Goal: Task Accomplishment & Management: Manage account settings

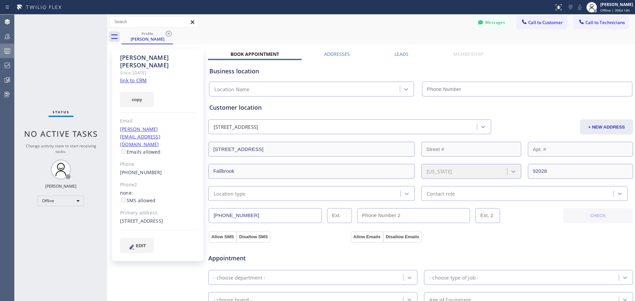
click at [5, 51] on icon at bounding box center [7, 51] width 8 height 8
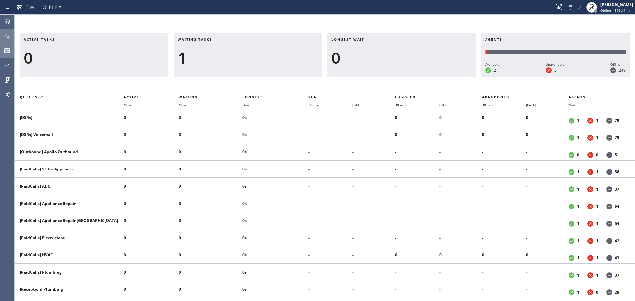
click at [9, 40] on icon at bounding box center [7, 36] width 8 height 8
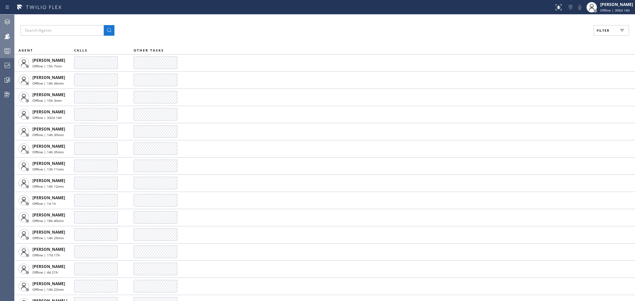
click at [6, 23] on icon at bounding box center [7, 22] width 8 height 8
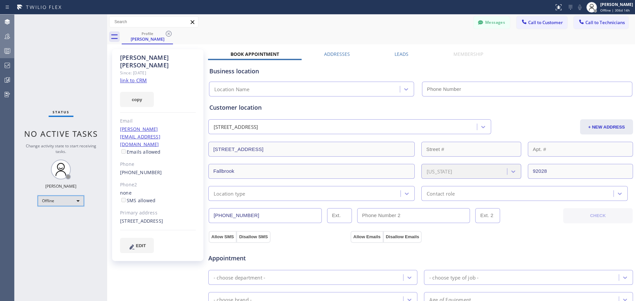
click at [53, 205] on div "Offline" at bounding box center [61, 201] width 46 height 11
click at [62, 217] on li "Available" at bounding box center [60, 219] width 45 height 8
click at [80, 98] on div "Status No active tasks You are ready to start receiving tasks. Davit Jabakhidze…" at bounding box center [61, 158] width 93 height 287
click at [86, 58] on div "Status No active tasks You are ready to start receiving tasks. Davit Jabakhidze…" at bounding box center [61, 158] width 93 height 287
click at [169, 34] on icon at bounding box center [169, 34] width 6 height 6
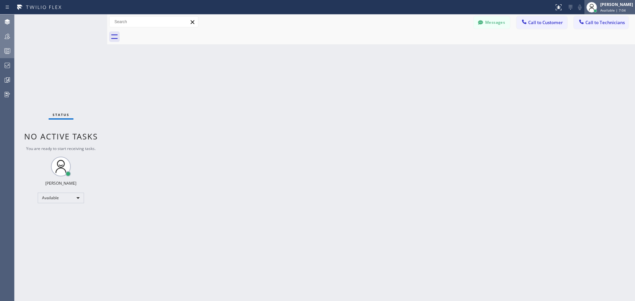
click at [599, 7] on div "[PERSON_NAME] Available | 7:04" at bounding box center [617, 7] width 36 height 12
click at [474, 87] on div "Back to Dashboard Change Sender ID Customers Technicians VK [PERSON_NAME] [DATE…" at bounding box center [371, 158] width 528 height 287
click at [7, 49] on rect at bounding box center [8, 51] width 6 height 5
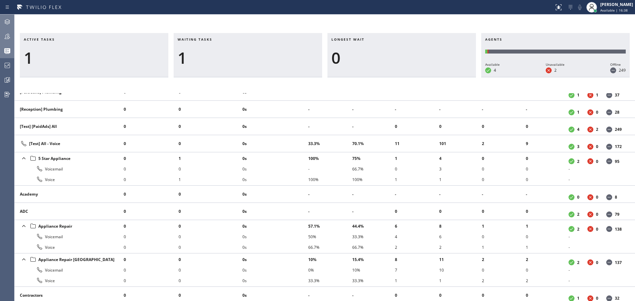
scroll to position [265, 0]
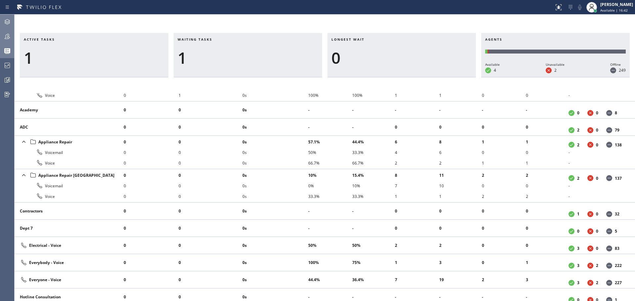
click at [7, 24] on icon at bounding box center [7, 22] width 8 height 8
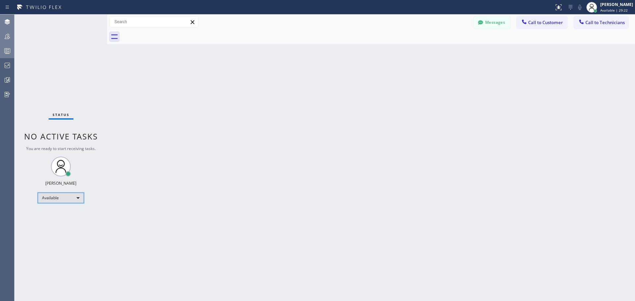
click at [63, 201] on div "Available" at bounding box center [61, 198] width 46 height 11
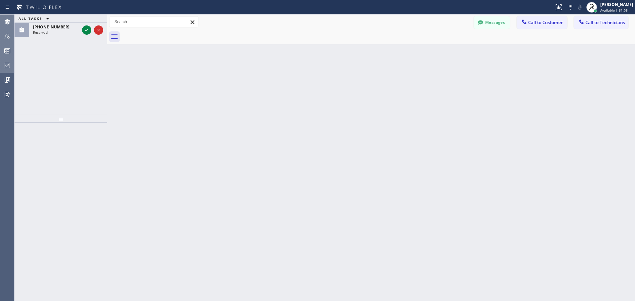
click at [4, 65] on icon at bounding box center [7, 66] width 8 height 8
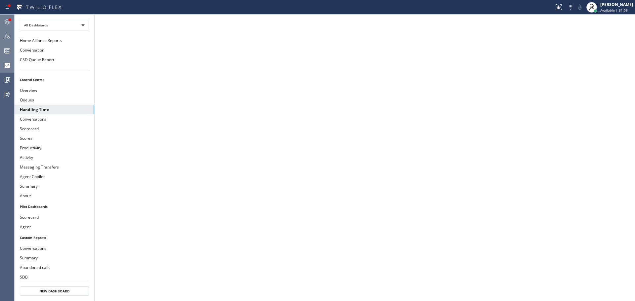
click at [9, 54] on icon at bounding box center [8, 52] width 4 height 4
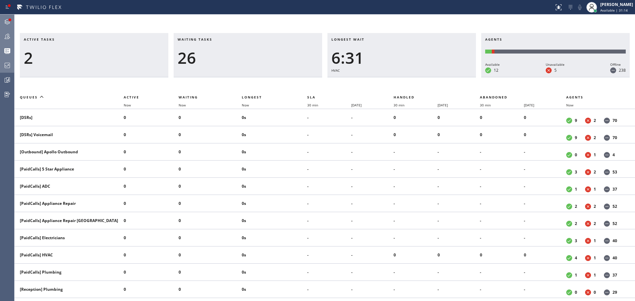
click at [8, 27] on div at bounding box center [7, 21] width 15 height 13
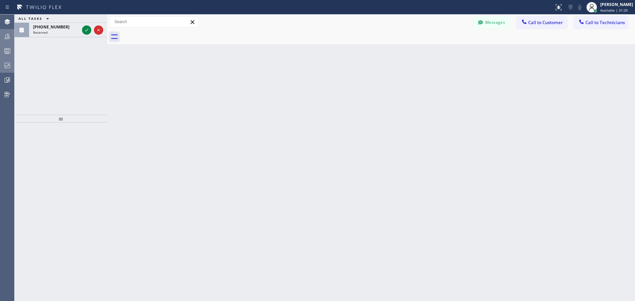
click at [5, 52] on icon at bounding box center [7, 51] width 8 height 8
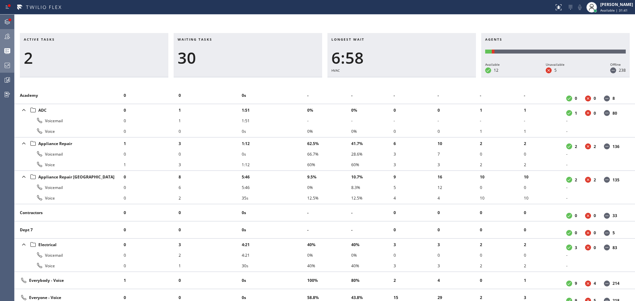
scroll to position [231, 0]
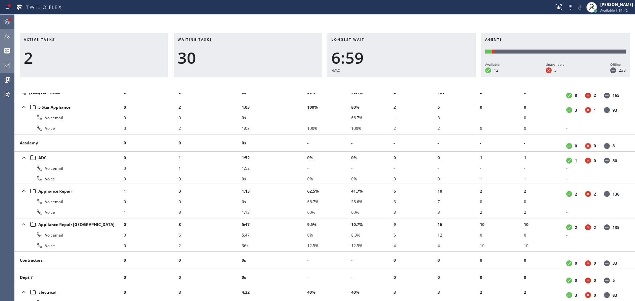
click at [9, 38] on icon at bounding box center [7, 36] width 5 height 5
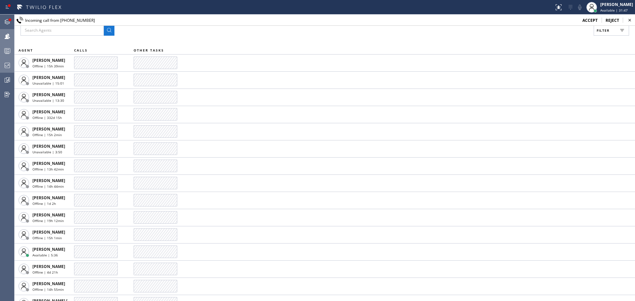
click at [609, 30] on span "Filter" at bounding box center [603, 30] width 13 height 5
click at [541, 80] on input "Available" at bounding box center [539, 78] width 8 height 8
checkbox input "true"
click at [597, 39] on span "Apply" at bounding box center [595, 37] width 14 height 5
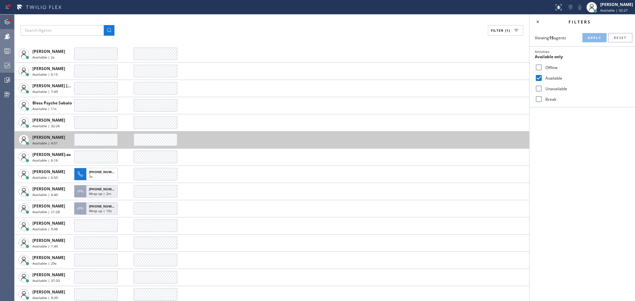
scroll to position [11, 0]
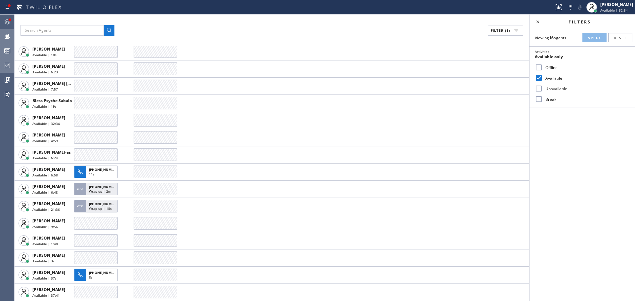
click at [4, 23] on icon at bounding box center [7, 22] width 8 height 8
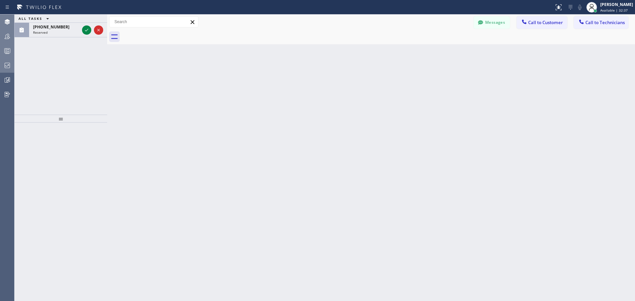
click at [8, 27] on div at bounding box center [7, 21] width 15 height 13
click at [102, 33] on icon at bounding box center [99, 30] width 8 height 8
click at [101, 33] on icon at bounding box center [99, 30] width 8 height 8
click at [41, 18] on span "ALL TASKS" at bounding box center [31, 18] width 24 height 5
click at [42, 18] on button "ALL TASKS" at bounding box center [35, 19] width 41 height 8
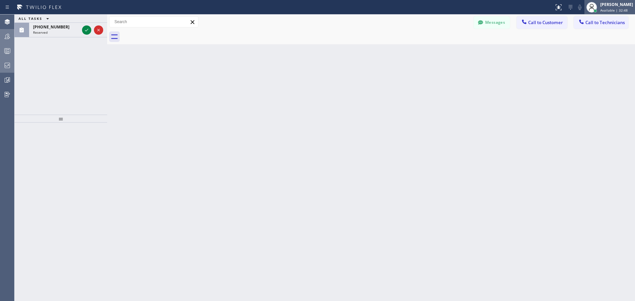
click at [602, 6] on div "[PERSON_NAME]" at bounding box center [616, 5] width 33 height 6
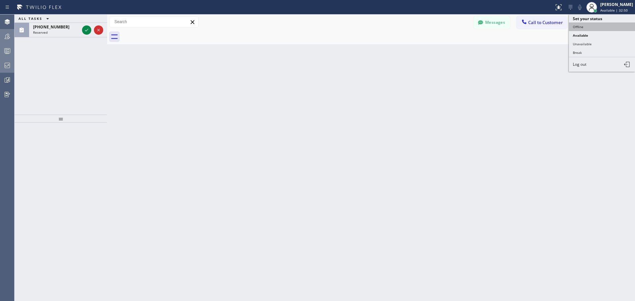
click at [594, 29] on button "Offline" at bounding box center [602, 26] width 66 height 9
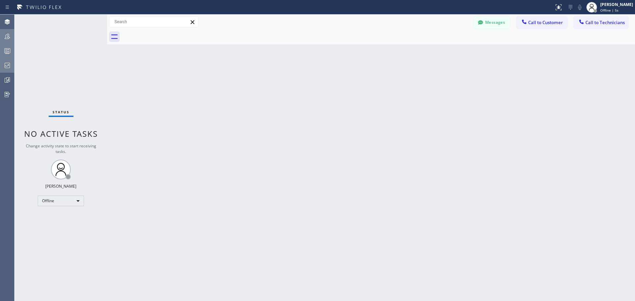
click at [6, 55] on icon at bounding box center [7, 51] width 8 height 8
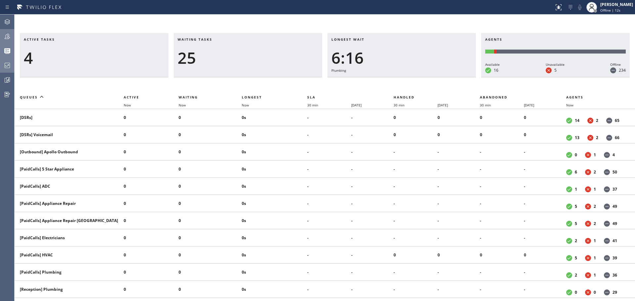
click at [4, 36] on icon at bounding box center [7, 36] width 8 height 8
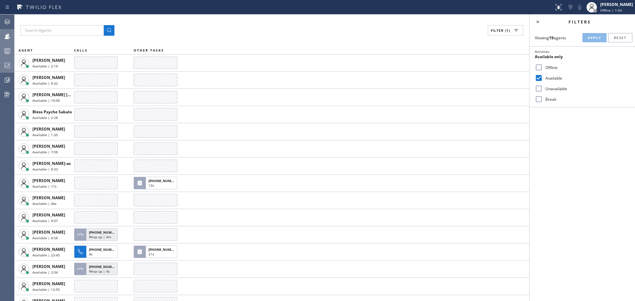
click at [6, 59] on div at bounding box center [7, 65] width 15 height 13
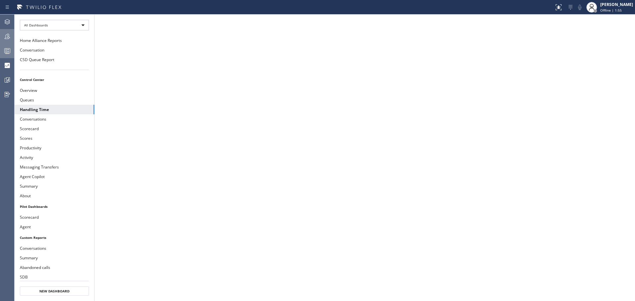
click at [7, 52] on icon at bounding box center [7, 51] width 8 height 8
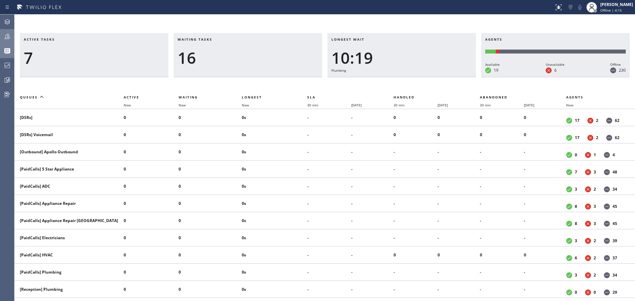
click at [5, 37] on icon at bounding box center [7, 36] width 8 height 8
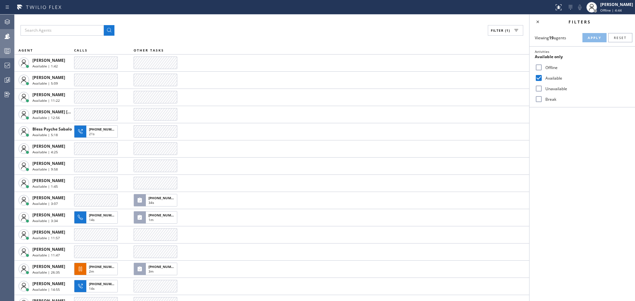
click at [4, 38] on icon at bounding box center [7, 36] width 8 height 8
click at [6, 55] on icon at bounding box center [7, 51] width 8 height 8
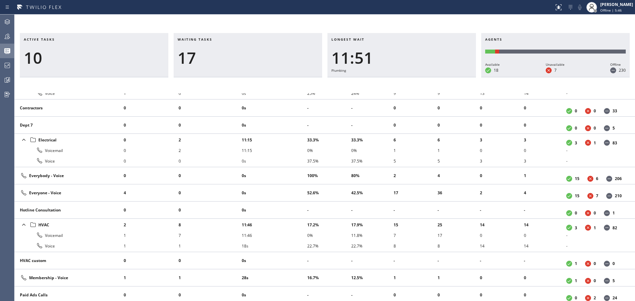
scroll to position [312, 0]
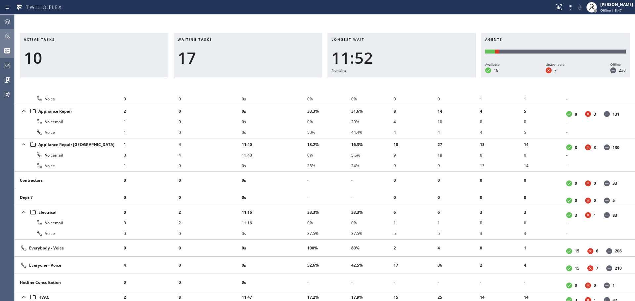
click at [9, 41] on div at bounding box center [7, 36] width 15 height 13
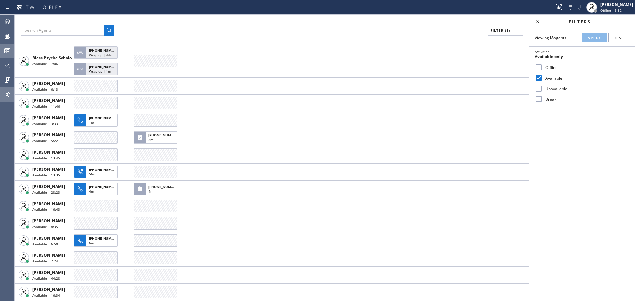
scroll to position [63, 0]
click at [4, 52] on icon at bounding box center [7, 51] width 8 height 8
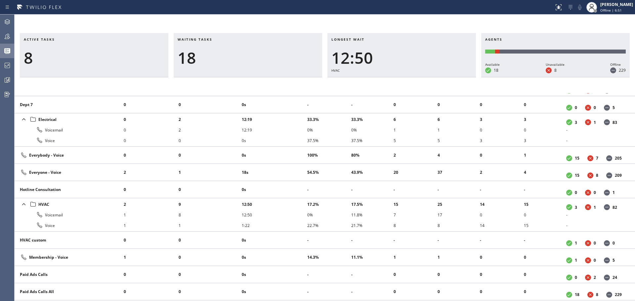
scroll to position [397, 0]
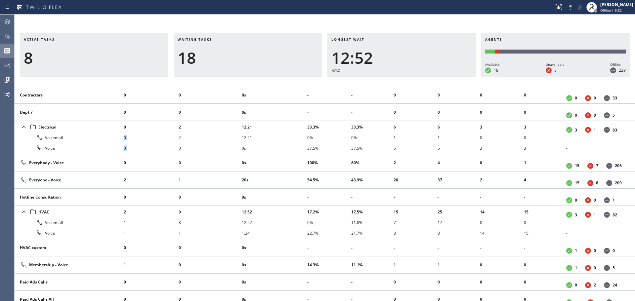
click at [179, 127] on tr "Electrical Voicemail Voice 0 0 0 2 2 0 12:21 12:21 0s 33.3% 0% 37.5% 33.3% 0% 3…" at bounding box center [325, 137] width 620 height 33
click at [178, 128] on li "0" at bounding box center [151, 127] width 55 height 11
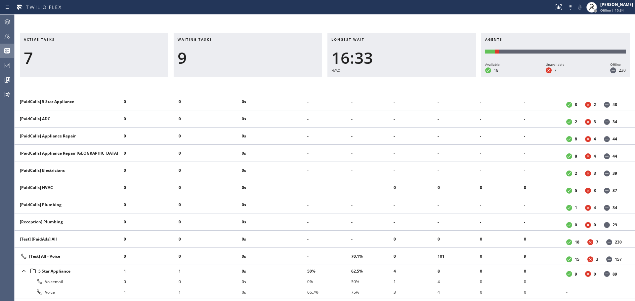
scroll to position [0, 0]
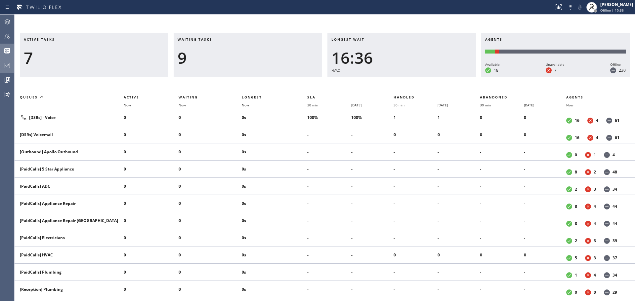
click at [10, 64] on icon at bounding box center [7, 65] width 5 height 5
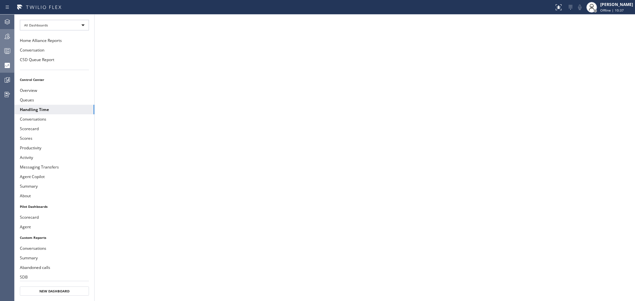
click at [8, 38] on icon at bounding box center [7, 36] width 5 height 5
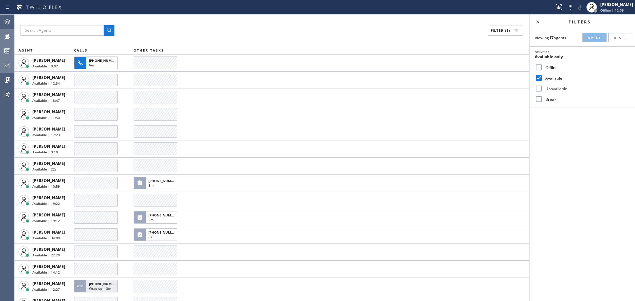
click at [11, 36] on icon at bounding box center [7, 36] width 8 height 8
click at [5, 70] on div at bounding box center [7, 65] width 15 height 13
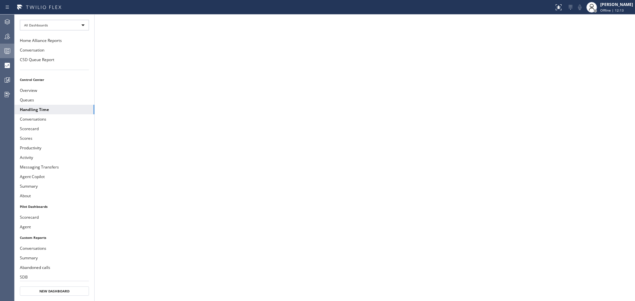
click at [7, 49] on icon at bounding box center [7, 51] width 8 height 8
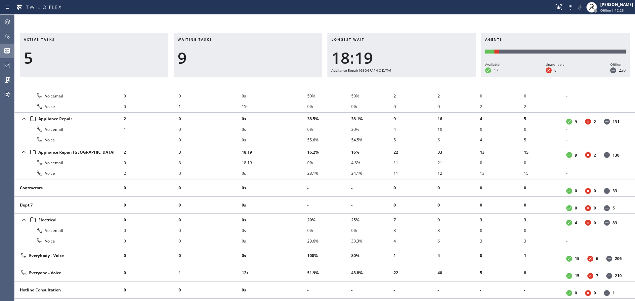
scroll to position [331, 0]
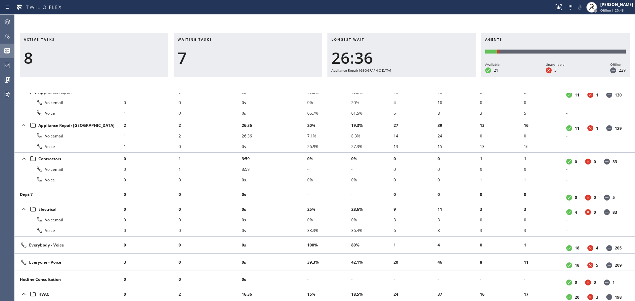
click at [7, 46] on div at bounding box center [7, 50] width 15 height 13
click at [7, 37] on icon at bounding box center [7, 36] width 5 height 5
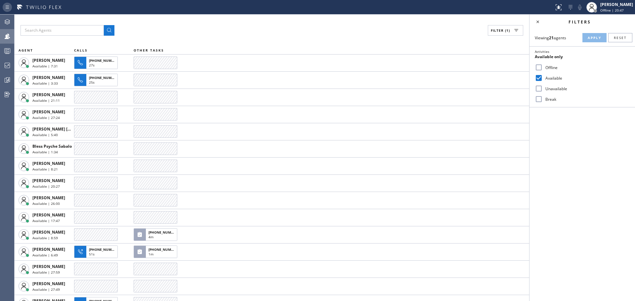
click at [8, 8] on icon at bounding box center [7, 7] width 8 height 8
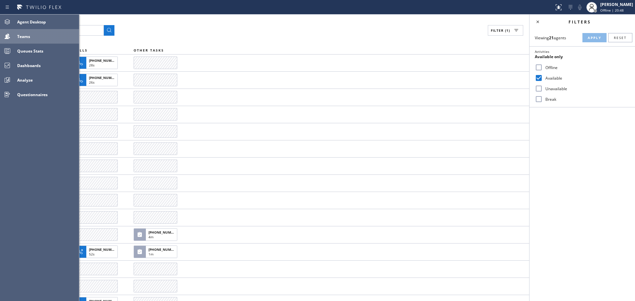
click at [10, 22] on icon at bounding box center [7, 21] width 5 height 5
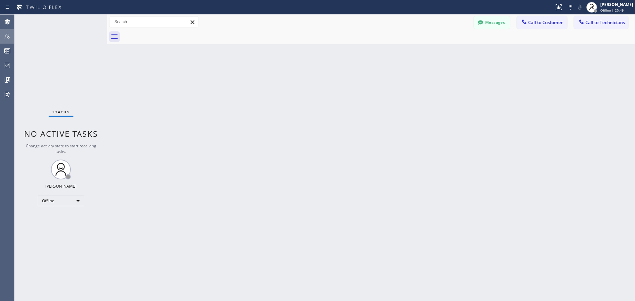
click at [71, 206] on div "Status No active tasks Change activity state to start receiving tasks. Davit Ja…" at bounding box center [61, 158] width 93 height 287
click at [71, 203] on div "Offline" at bounding box center [61, 201] width 46 height 11
click at [61, 215] on li "Available" at bounding box center [60, 219] width 45 height 8
click at [7, 51] on icon at bounding box center [7, 51] width 8 height 8
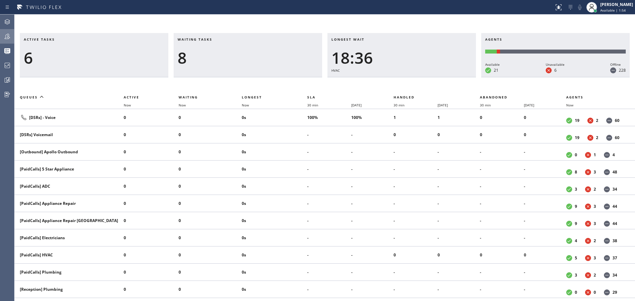
click at [8, 68] on icon at bounding box center [7, 65] width 5 height 5
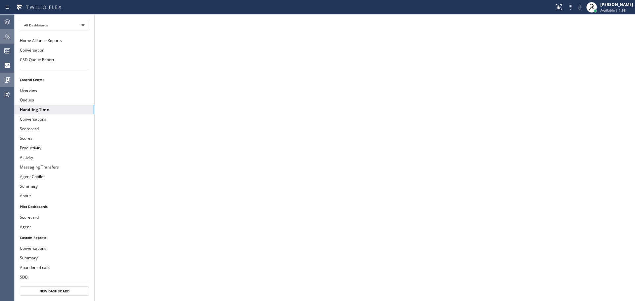
click at [5, 79] on icon at bounding box center [7, 80] width 5 height 5
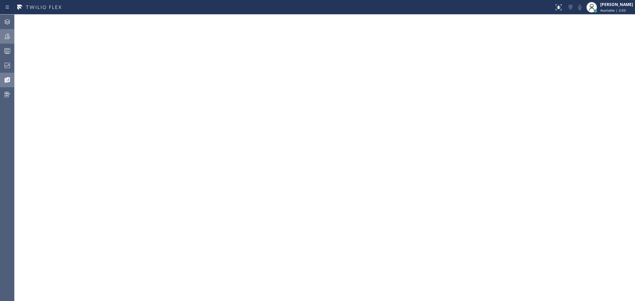
click at [7, 54] on icon at bounding box center [8, 52] width 4 height 4
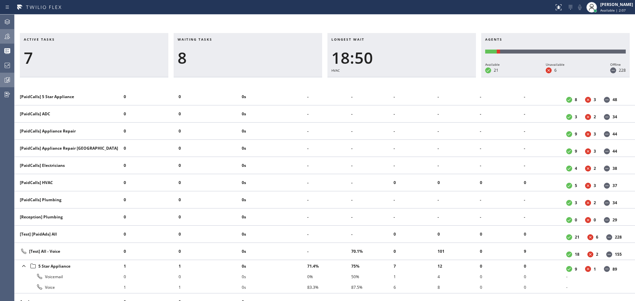
scroll to position [66, 0]
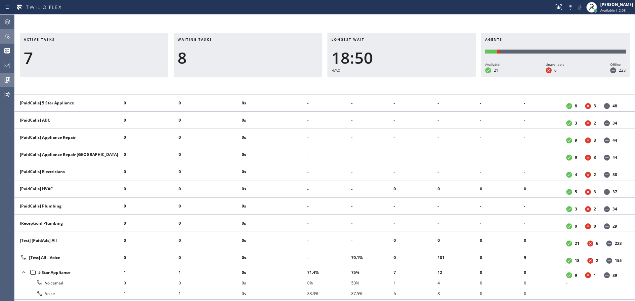
click at [0, 37] on div at bounding box center [7, 36] width 15 height 8
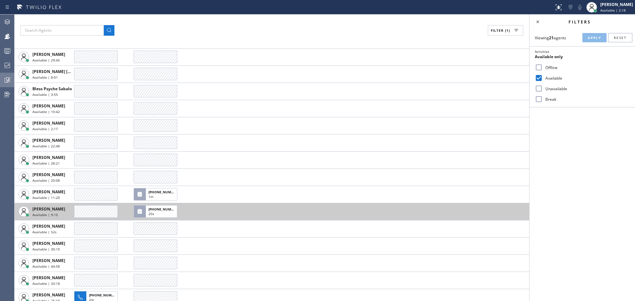
scroll to position [114, 0]
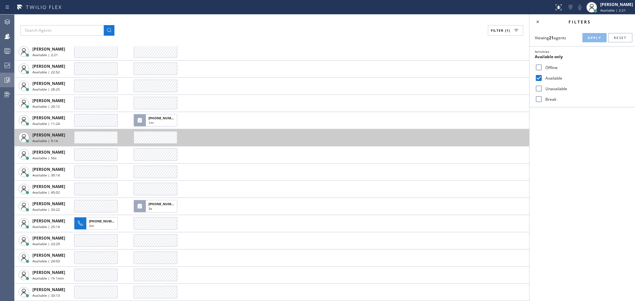
click at [8, 54] on icon at bounding box center [8, 52] width 4 height 4
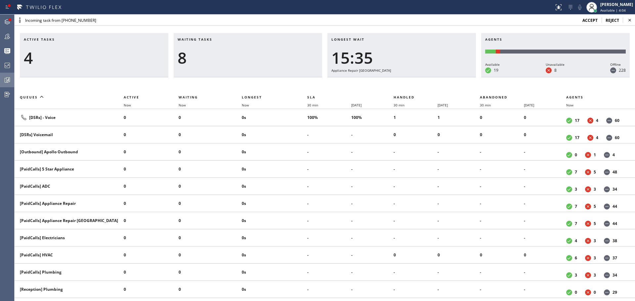
click at [4, 25] on icon at bounding box center [7, 22] width 8 height 8
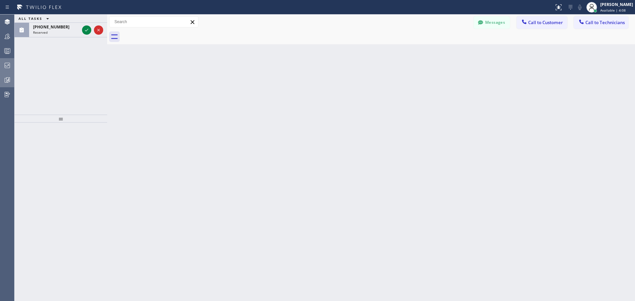
click at [5, 63] on icon at bounding box center [7, 66] width 8 height 8
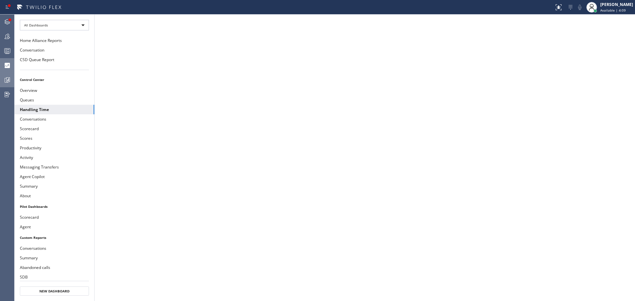
click at [10, 53] on icon at bounding box center [7, 51] width 8 height 8
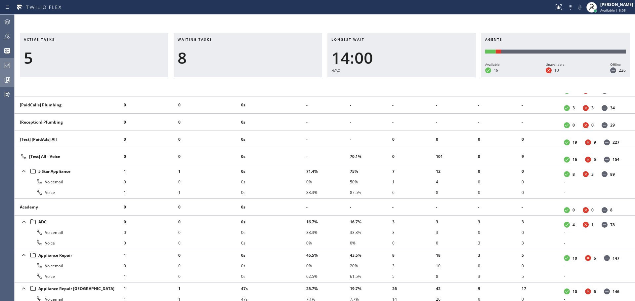
scroll to position [231, 0]
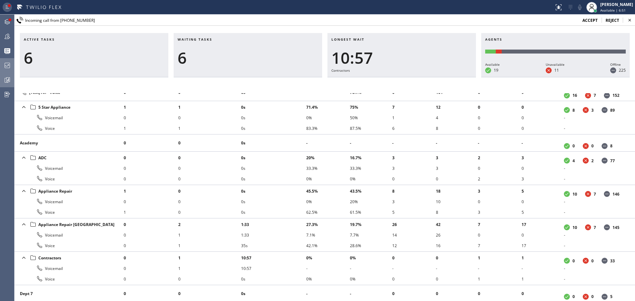
click at [7, 7] on icon at bounding box center [7, 6] width 3 height 3
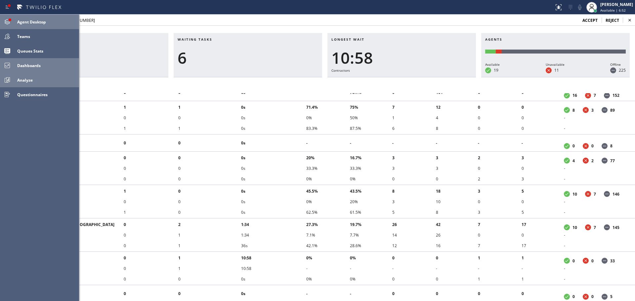
click at [11, 20] on div at bounding box center [10, 20] width 3 height 3
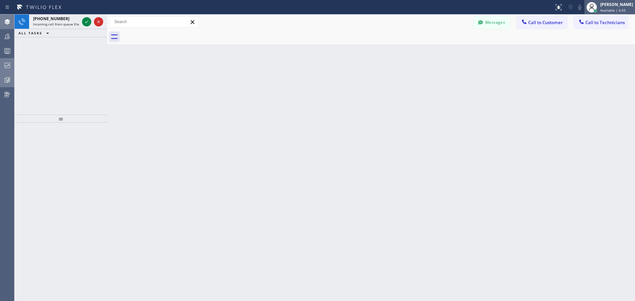
click at [614, 12] on span "Available | 6:55" at bounding box center [612, 10] width 25 height 5
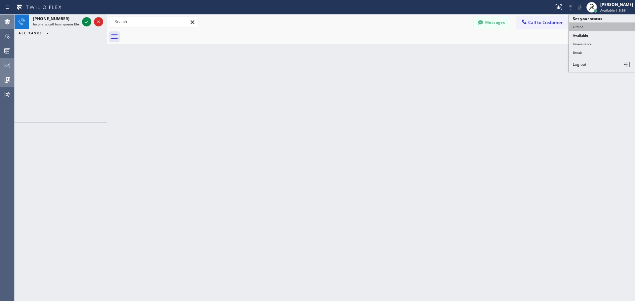
click at [585, 27] on button "Offline" at bounding box center [602, 26] width 66 height 9
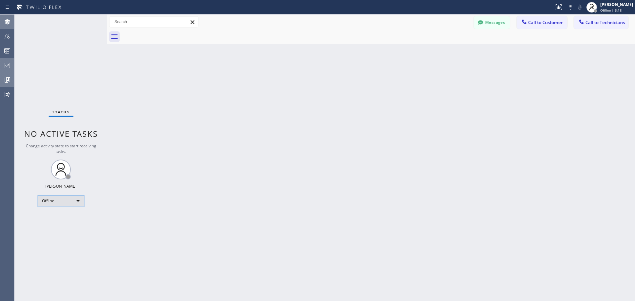
click at [57, 202] on div "Offline" at bounding box center [61, 201] width 46 height 11
click at [49, 216] on li "Available" at bounding box center [60, 219] width 45 height 8
click at [62, 204] on div "Status No active tasks You are ready to start receiving tasks. Davit Jabakhidze…" at bounding box center [61, 158] width 93 height 287
click at [63, 201] on div "Available" at bounding box center [61, 198] width 46 height 11
click at [62, 206] on li "Offline" at bounding box center [60, 207] width 45 height 8
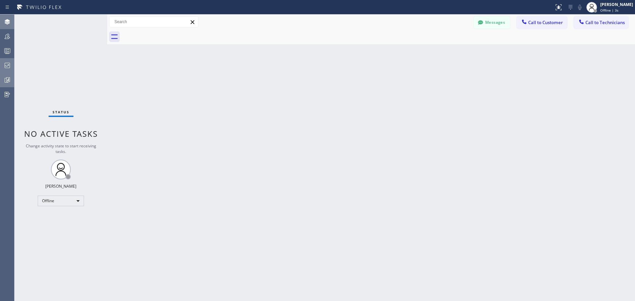
click at [6, 52] on icon at bounding box center [7, 51] width 8 height 8
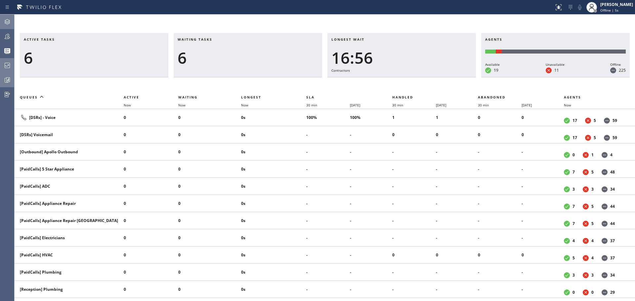
click at [6, 69] on icon at bounding box center [7, 66] width 8 height 8
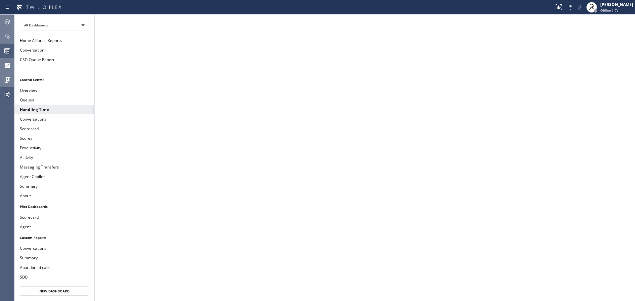
click at [0, 35] on div at bounding box center [7, 36] width 15 height 8
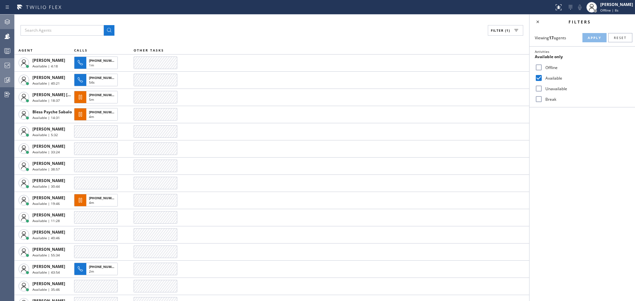
click at [0, 59] on div at bounding box center [7, 65] width 15 height 13
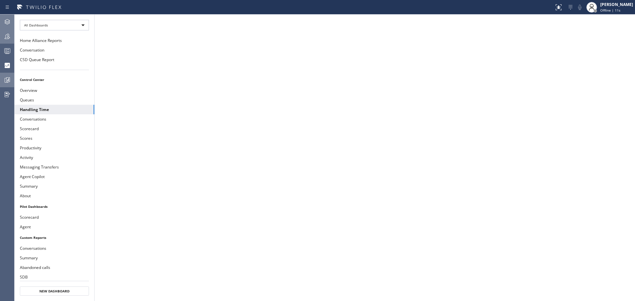
click at [5, 38] on icon at bounding box center [7, 36] width 5 height 5
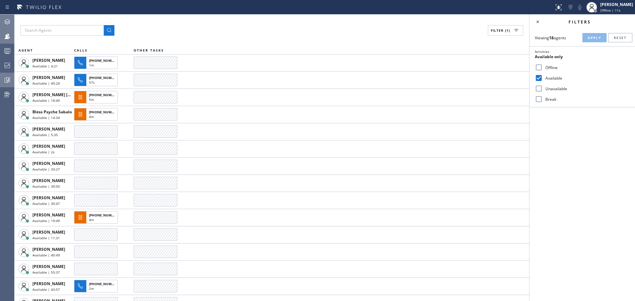
click at [4, 53] on icon at bounding box center [7, 51] width 8 height 8
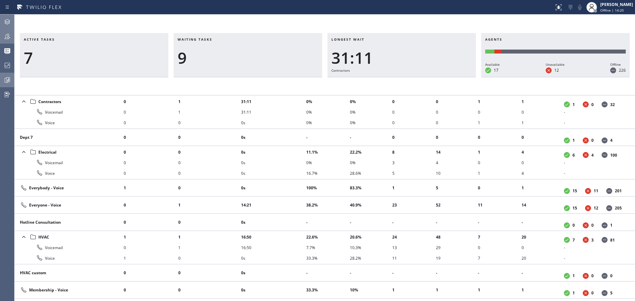
scroll to position [364, 0]
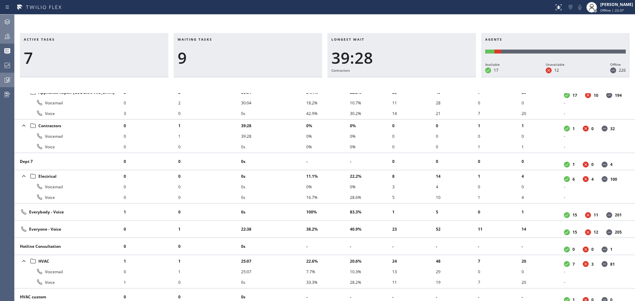
click at [6, 22] on icon at bounding box center [7, 22] width 8 height 8
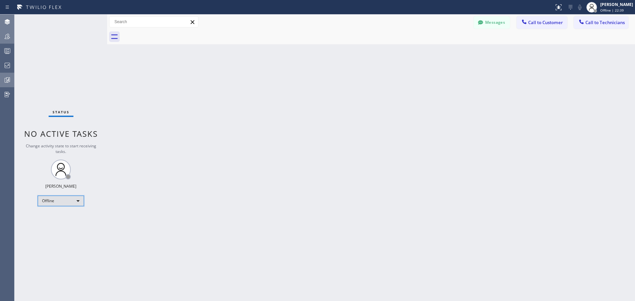
click at [52, 202] on div "Offline" at bounding box center [61, 201] width 46 height 11
click at [57, 220] on li "Available" at bounding box center [60, 219] width 45 height 8
click at [11, 63] on icon at bounding box center [7, 66] width 8 height 8
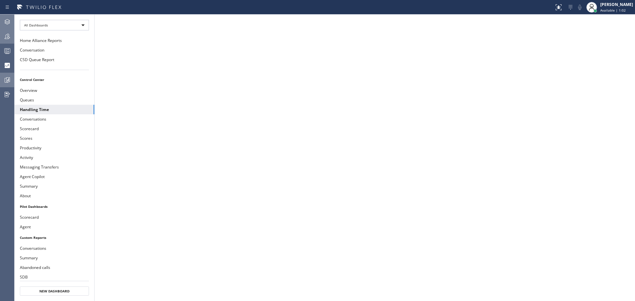
click at [11, 49] on icon at bounding box center [7, 51] width 8 height 8
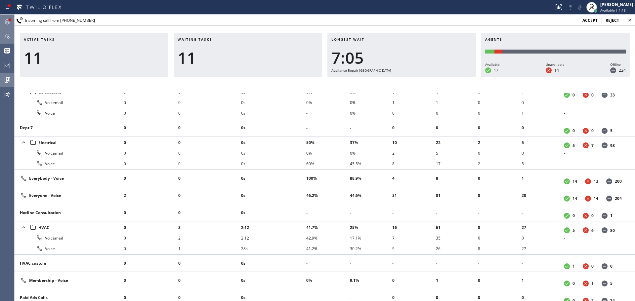
scroll to position [397, 0]
click at [6, 23] on icon at bounding box center [7, 22] width 8 height 8
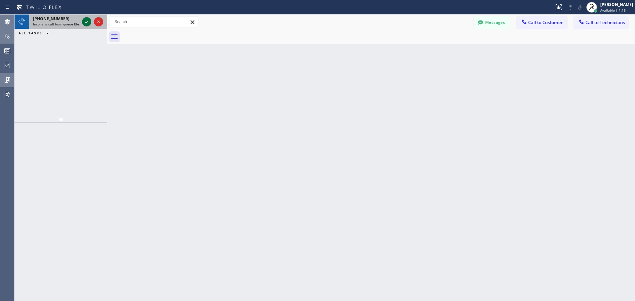
click at [88, 25] on icon at bounding box center [87, 22] width 8 height 8
click at [88, 22] on icon at bounding box center [87, 22] width 8 height 8
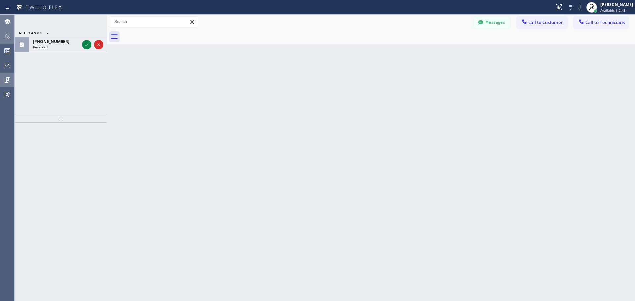
click at [52, 288] on div at bounding box center [61, 212] width 93 height 179
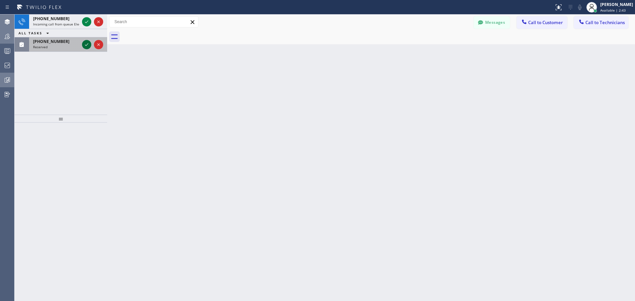
click at [85, 43] on icon at bounding box center [87, 45] width 8 height 8
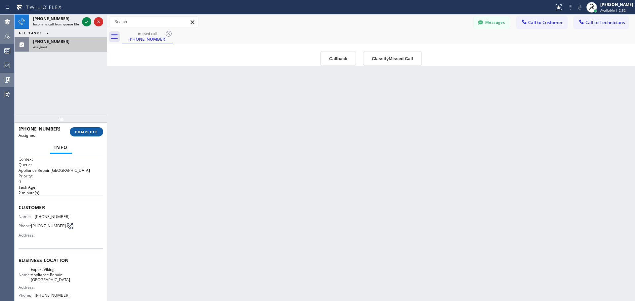
click at [87, 129] on button "COMPLETE" at bounding box center [86, 131] width 33 height 9
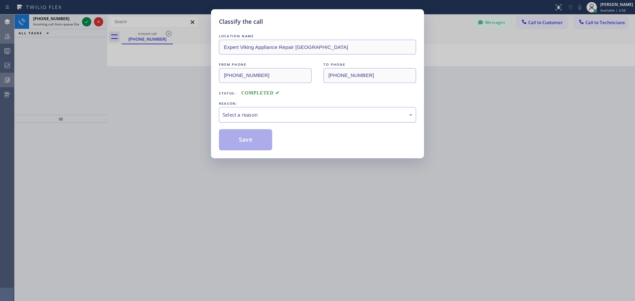
click at [288, 114] on div "Select a reason" at bounding box center [318, 115] width 190 height 8
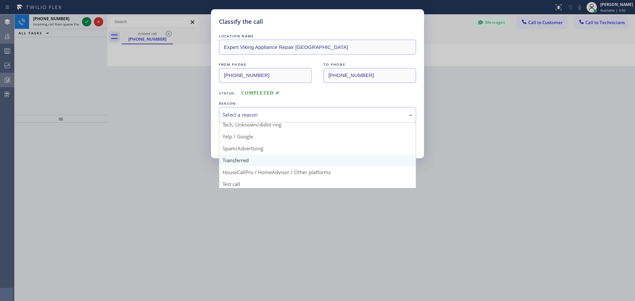
scroll to position [42, 0]
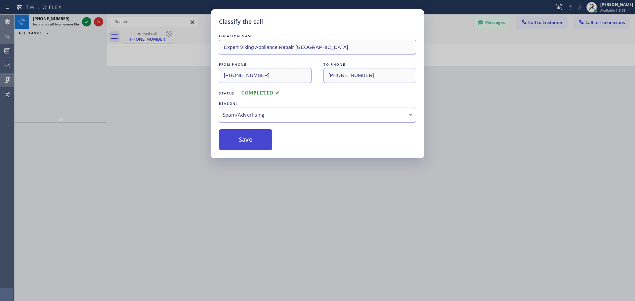
click at [246, 141] on button "Save" at bounding box center [245, 139] width 53 height 21
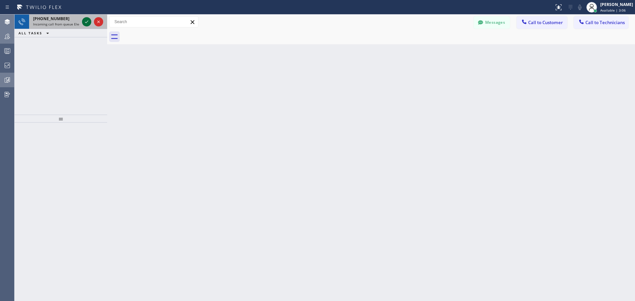
click at [83, 21] on icon at bounding box center [87, 22] width 8 height 8
click at [84, 20] on icon at bounding box center [87, 22] width 8 height 8
click at [84, 22] on icon at bounding box center [87, 22] width 8 height 8
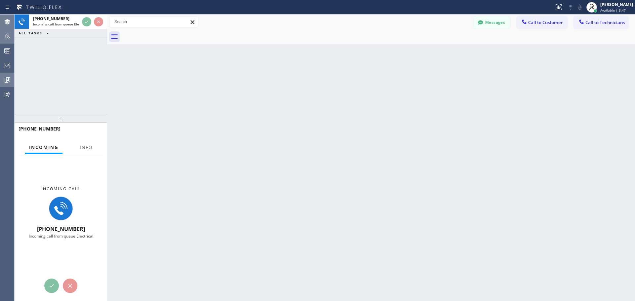
click at [48, 280] on div "Incoming call [PHONE_NUMBER] Incoming call from queue Electrical" at bounding box center [61, 227] width 93 height 147
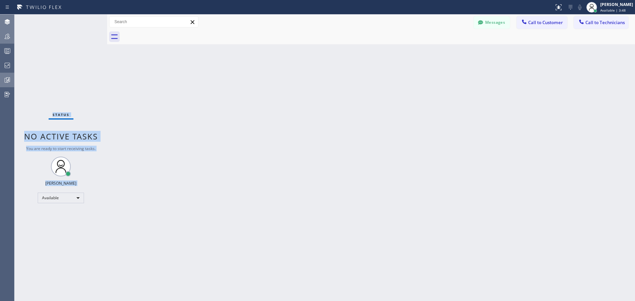
drag, startPoint x: 48, startPoint y: 279, endPoint x: 52, endPoint y: 282, distance: 4.8
click at [54, 284] on div "Status No active tasks You are ready to start receiving tasks. Davit Jabakhidze…" at bounding box center [61, 158] width 93 height 287
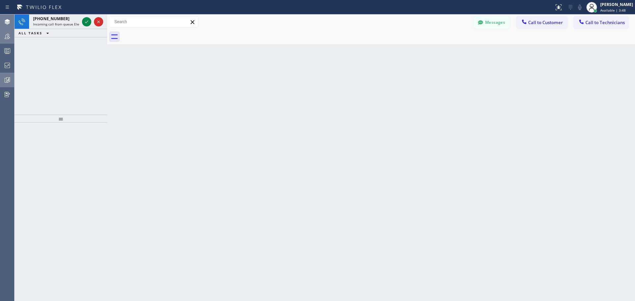
click at [54, 284] on div at bounding box center [61, 212] width 93 height 179
click at [88, 22] on icon at bounding box center [87, 22] width 8 height 8
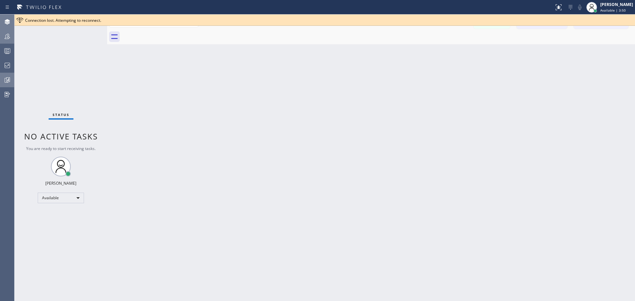
click at [155, 121] on div "Back to Dashboard Change Sender ID Customers Technicians VK [PERSON_NAME] [DATE…" at bounding box center [371, 158] width 528 height 287
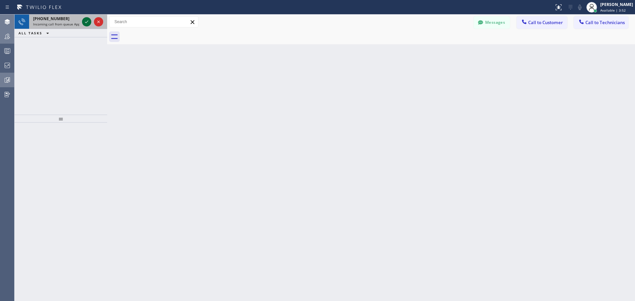
click at [88, 24] on icon at bounding box center [87, 22] width 8 height 8
click at [86, 19] on icon at bounding box center [87, 22] width 8 height 8
click at [92, 20] on div at bounding box center [93, 22] width 24 height 15
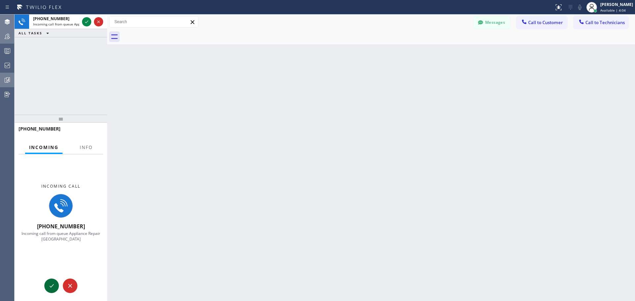
click at [46, 286] on div at bounding box center [51, 286] width 15 height 8
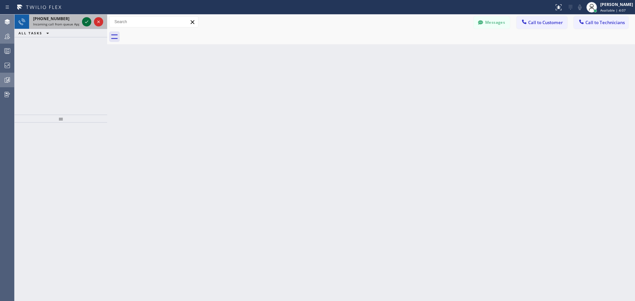
click at [89, 21] on icon at bounding box center [87, 22] width 8 height 8
click at [85, 20] on icon at bounding box center [87, 22] width 8 height 8
click at [89, 22] on icon at bounding box center [87, 22] width 8 height 8
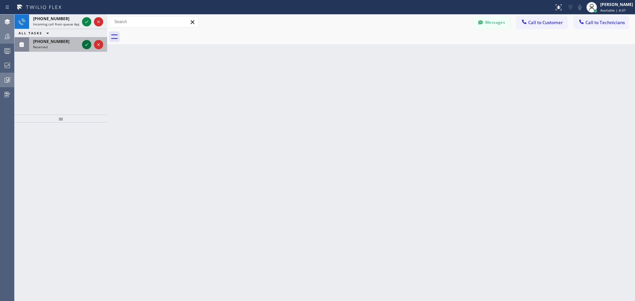
click at [87, 45] on icon at bounding box center [87, 45] width 8 height 8
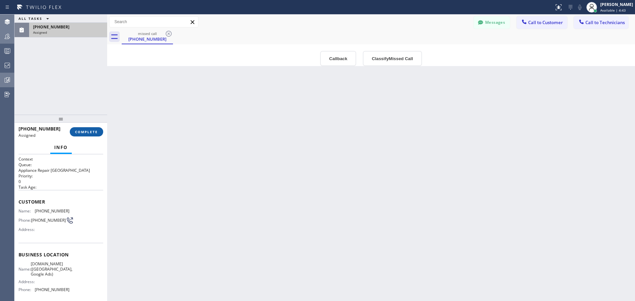
click at [91, 128] on button "COMPLETE" at bounding box center [86, 131] width 33 height 9
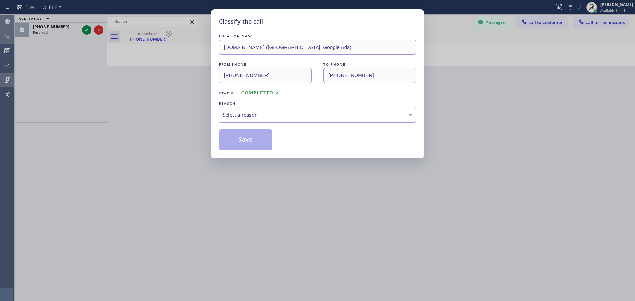
click at [279, 116] on div "Select a reason" at bounding box center [318, 115] width 190 height 8
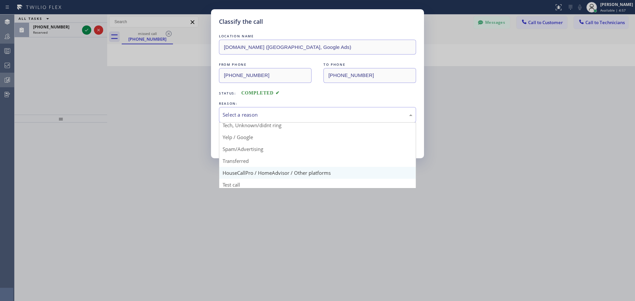
scroll to position [42, 0]
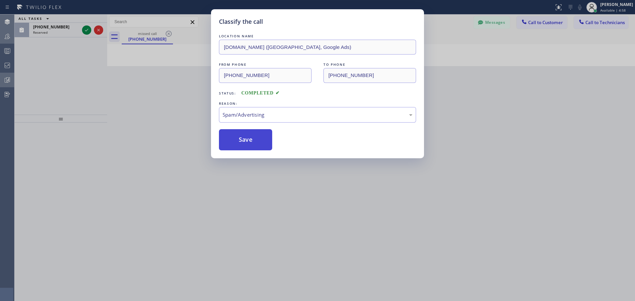
click at [230, 138] on button "Save" at bounding box center [245, 139] width 53 height 21
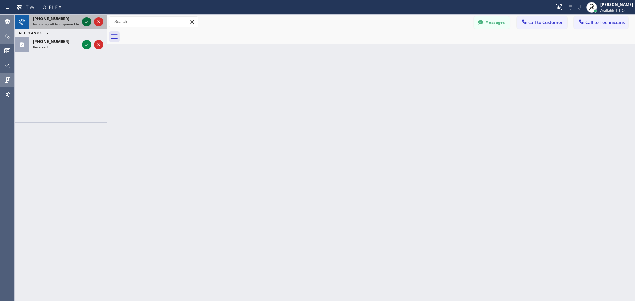
click at [85, 21] on icon at bounding box center [87, 22] width 8 height 8
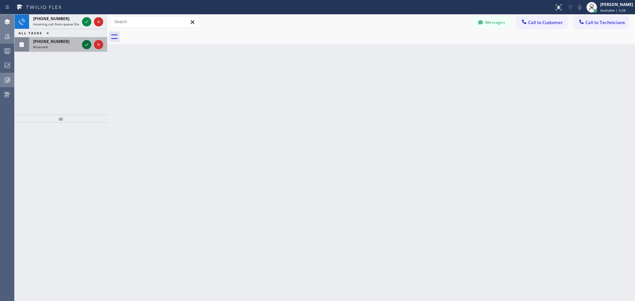
click at [86, 32] on div "[PHONE_NUMBER] Incoming call from queue Electrical ALL TASKS ALL TASKS ACTIVE T…" at bounding box center [61, 33] width 93 height 37
click at [87, 40] on button at bounding box center [86, 44] width 9 height 9
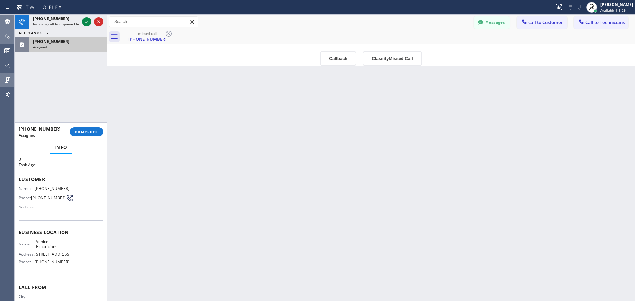
scroll to position [51, 0]
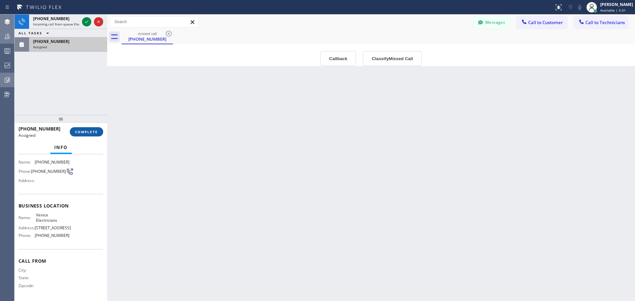
click at [87, 128] on button "COMPLETE" at bounding box center [86, 131] width 33 height 9
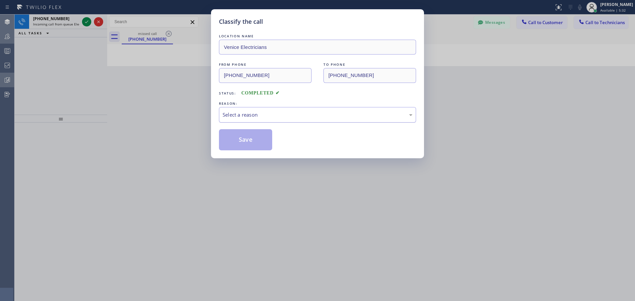
click at [288, 114] on div "Select a reason" at bounding box center [318, 115] width 190 height 8
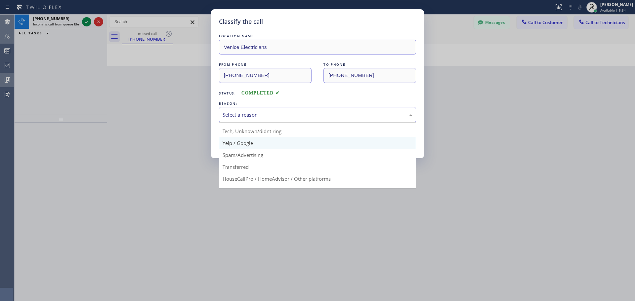
scroll to position [42, 0]
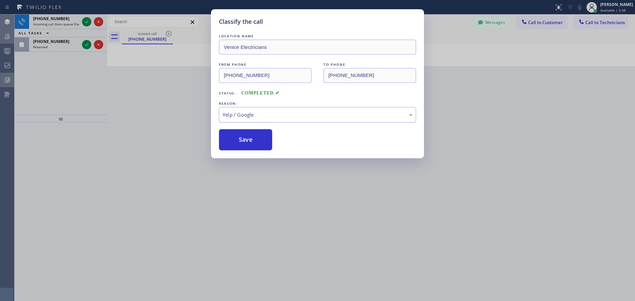
click at [302, 115] on div "Yelp / Google" at bounding box center [318, 115] width 190 height 8
click at [255, 138] on button "Save" at bounding box center [245, 139] width 53 height 21
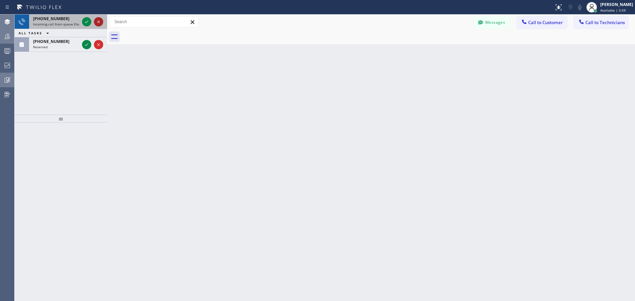
click at [97, 25] on icon at bounding box center [99, 22] width 8 height 8
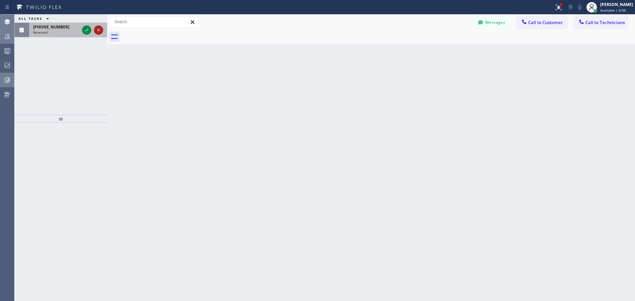
click at [100, 26] on icon at bounding box center [99, 30] width 8 height 8
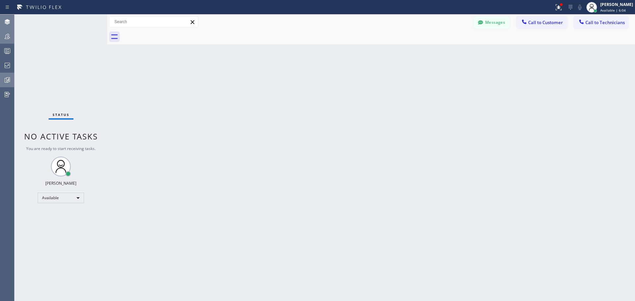
click at [8, 62] on icon at bounding box center [7, 66] width 8 height 8
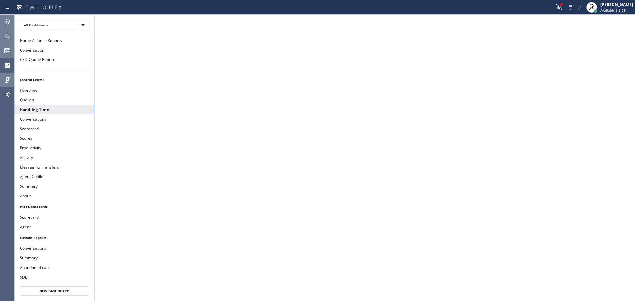
click at [8, 56] on div at bounding box center [7, 50] width 15 height 13
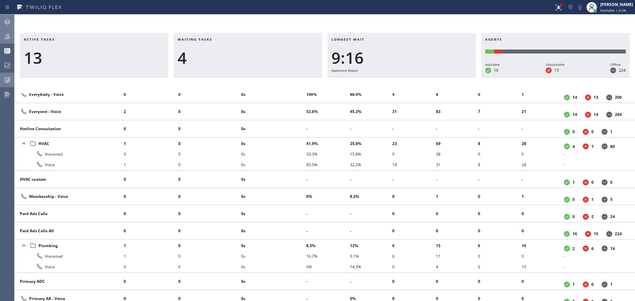
scroll to position [496, 0]
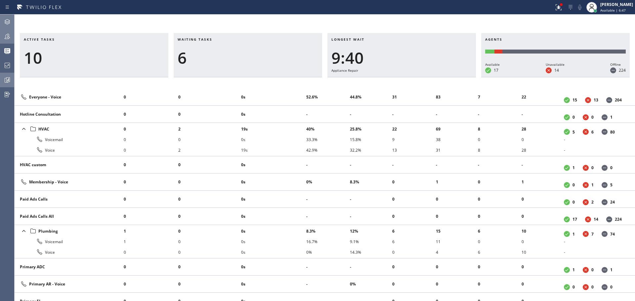
click at [7, 24] on icon at bounding box center [7, 21] width 5 height 5
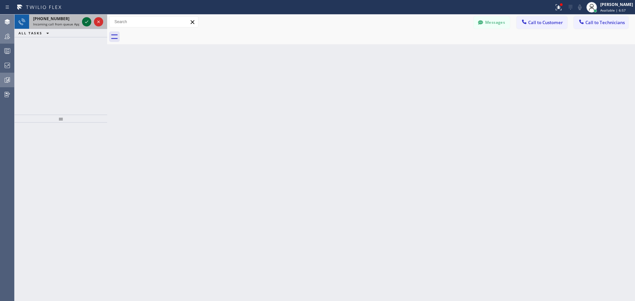
click at [87, 22] on icon at bounding box center [86, 22] width 3 height 3
click at [85, 28] on icon at bounding box center [87, 30] width 8 height 8
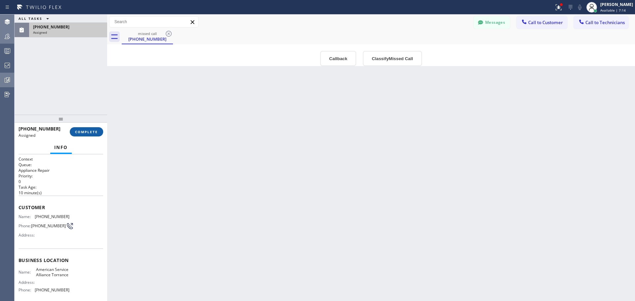
click at [93, 131] on span "COMPLETE" at bounding box center [86, 132] width 23 height 5
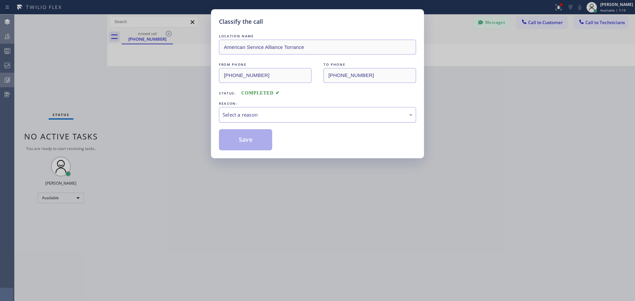
click at [297, 111] on div "Select a reason" at bounding box center [318, 115] width 190 height 8
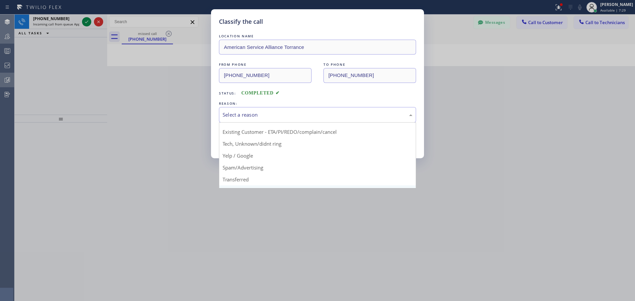
scroll to position [9, 0]
click at [441, 117] on div "Classify the call LOCATION NAME American Service Alliance Torrance FROM PHONE […" at bounding box center [317, 150] width 635 height 301
click at [288, 114] on div "Select a reason" at bounding box center [318, 115] width 190 height 8
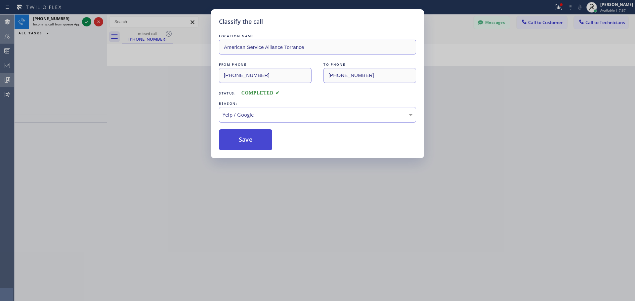
click at [251, 140] on button "Save" at bounding box center [245, 139] width 53 height 21
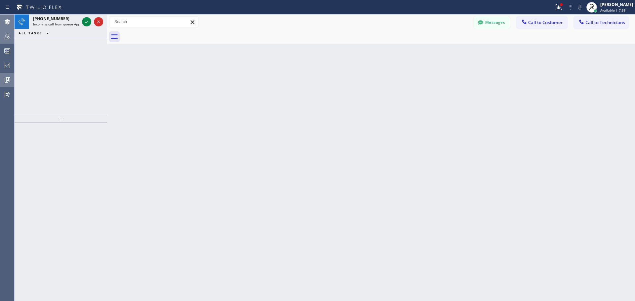
click at [245, 142] on div "Back to Dashboard Change Sender ID Customers Technicians VK [PERSON_NAME] [DATE…" at bounding box center [371, 158] width 528 height 287
click at [85, 24] on icon at bounding box center [87, 22] width 8 height 8
click at [87, 22] on icon at bounding box center [86, 22] width 3 height 3
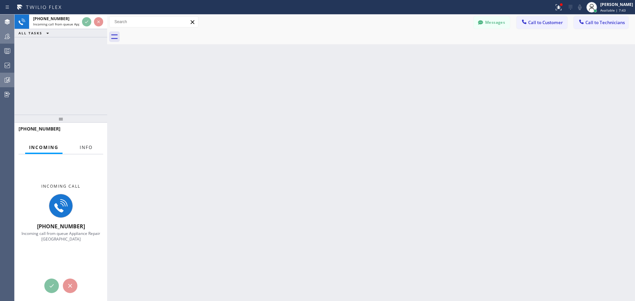
click at [87, 149] on span "Info" at bounding box center [86, 148] width 13 height 6
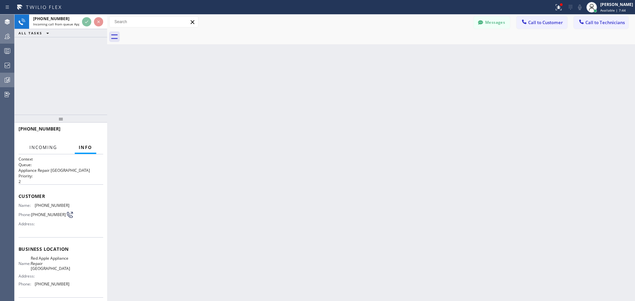
click at [39, 150] on span "Incoming" at bounding box center [43, 148] width 28 height 6
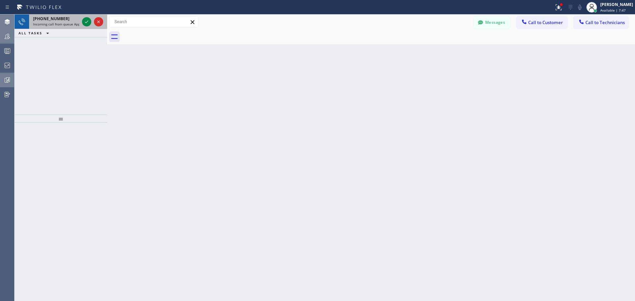
click at [85, 16] on div at bounding box center [93, 22] width 24 height 15
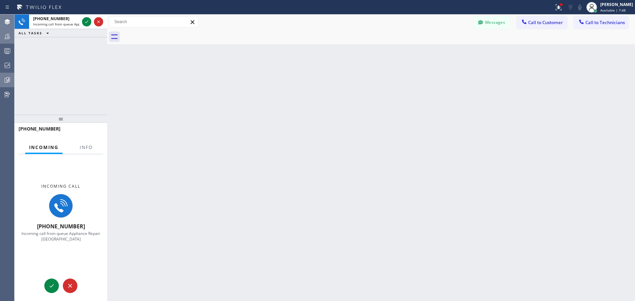
drag, startPoint x: 85, startPoint y: 17, endPoint x: 84, endPoint y: 29, distance: 12.9
click at [85, 18] on div at bounding box center [93, 22] width 24 height 15
click at [49, 290] on button at bounding box center [51, 286] width 15 height 15
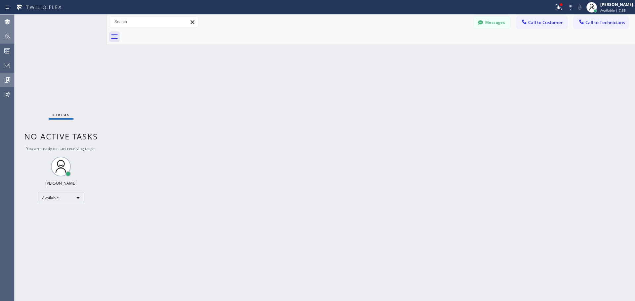
click at [8, 51] on icon at bounding box center [7, 51] width 8 height 8
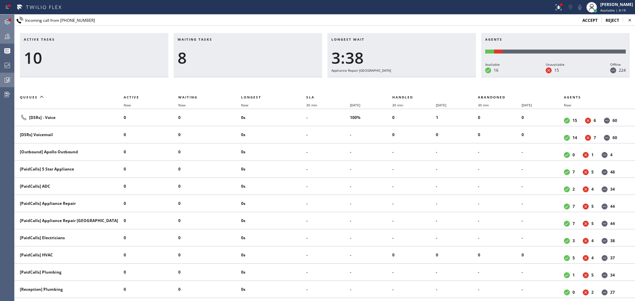
click at [11, 26] on div at bounding box center [7, 21] width 15 height 13
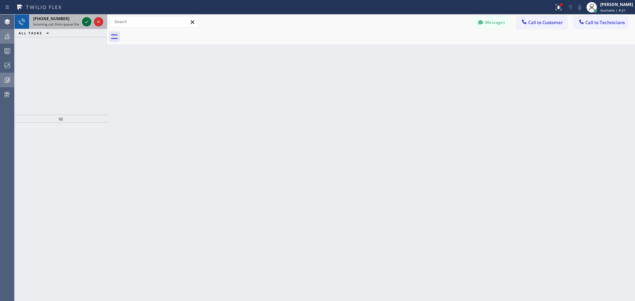
click at [89, 21] on icon at bounding box center [87, 22] width 8 height 8
click at [89, 27] on icon at bounding box center [87, 30] width 8 height 8
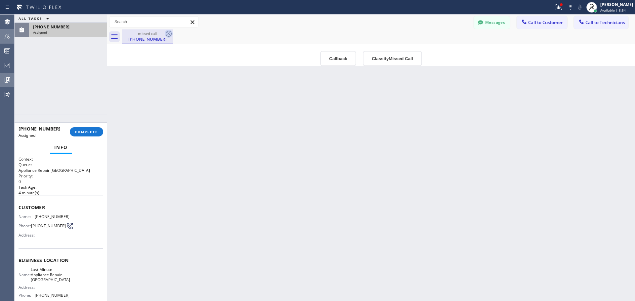
click at [168, 33] on icon at bounding box center [169, 34] width 6 height 6
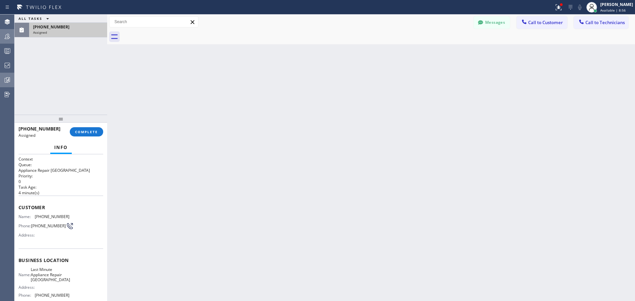
click at [74, 36] on div "[PHONE_NUMBER] Assigned" at bounding box center [66, 30] width 75 height 15
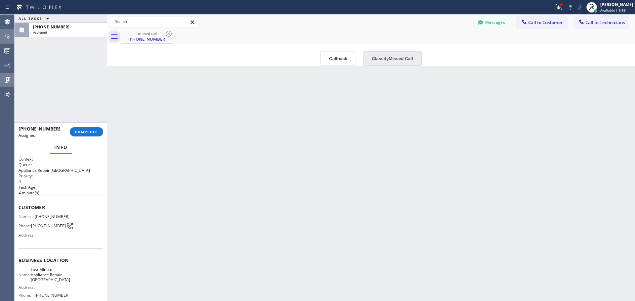
click at [388, 64] on button "Classify Missed Call" at bounding box center [392, 58] width 59 height 15
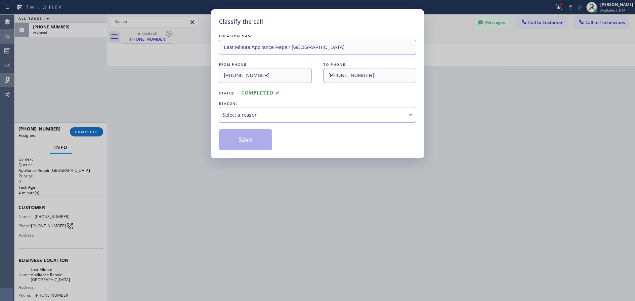
click at [266, 112] on div "Select a reason" at bounding box center [318, 115] width 190 height 8
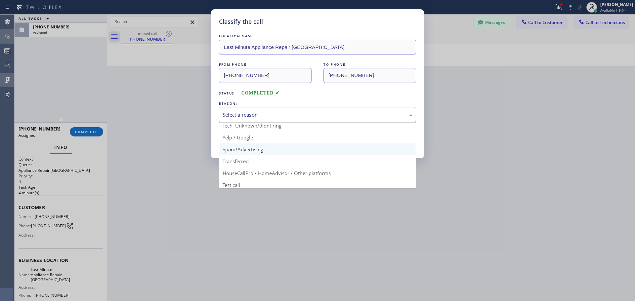
scroll to position [42, 0]
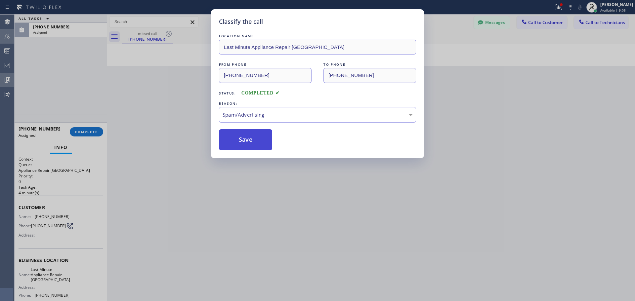
click at [238, 141] on button "Save" at bounding box center [245, 139] width 53 height 21
click at [249, 144] on button "Save" at bounding box center [245, 139] width 53 height 21
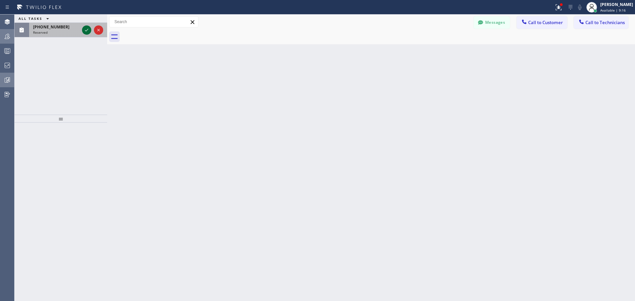
click at [85, 31] on icon at bounding box center [86, 30] width 3 height 3
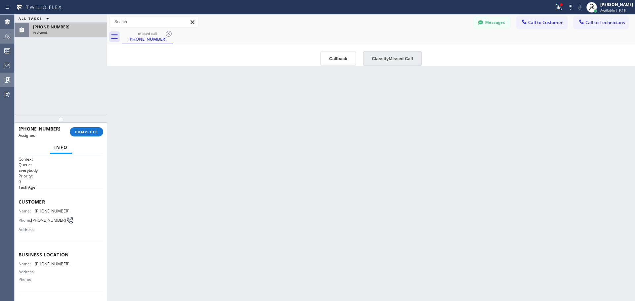
click at [394, 61] on button "Classify Missed Call" at bounding box center [392, 58] width 59 height 15
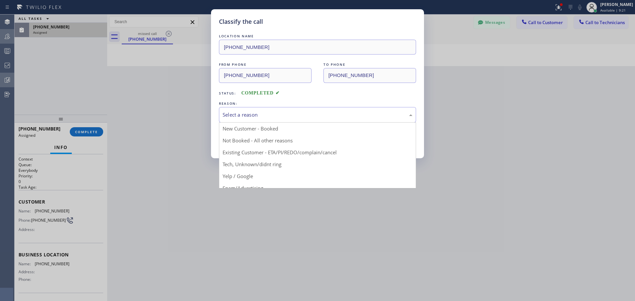
click at [274, 116] on div "Select a reason" at bounding box center [318, 115] width 190 height 8
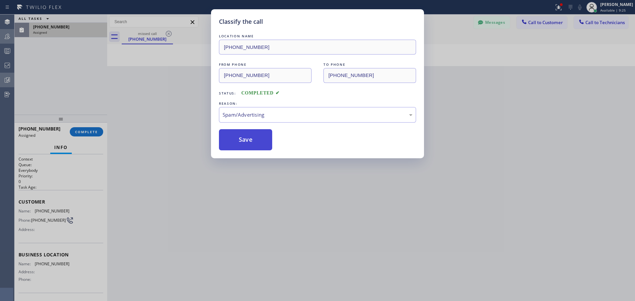
click at [233, 136] on button "Save" at bounding box center [245, 139] width 53 height 21
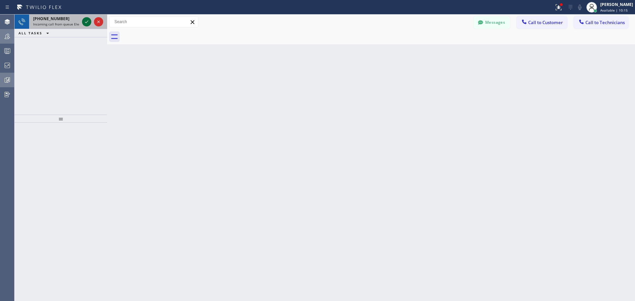
click at [84, 22] on icon at bounding box center [87, 22] width 8 height 8
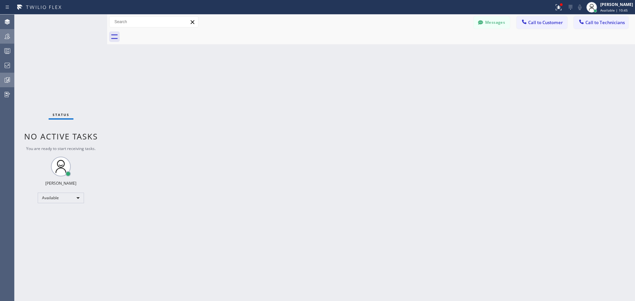
click at [34, 33] on div "Status No active tasks You are ready to start receiving tasks. Davit Jabakhidze…" at bounding box center [61, 158] width 93 height 287
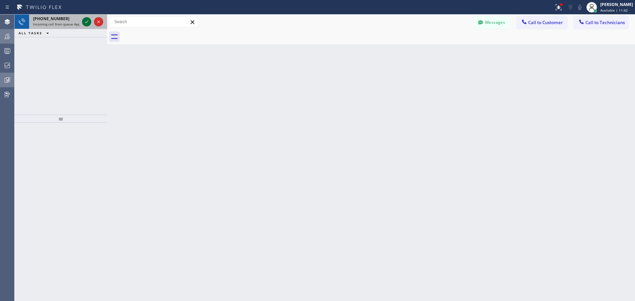
click at [88, 19] on icon at bounding box center [87, 22] width 8 height 8
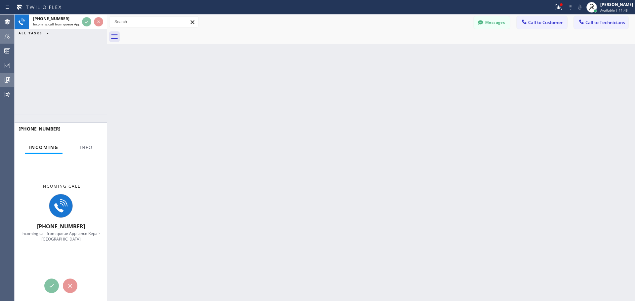
click at [50, 281] on div at bounding box center [61, 286] width 93 height 15
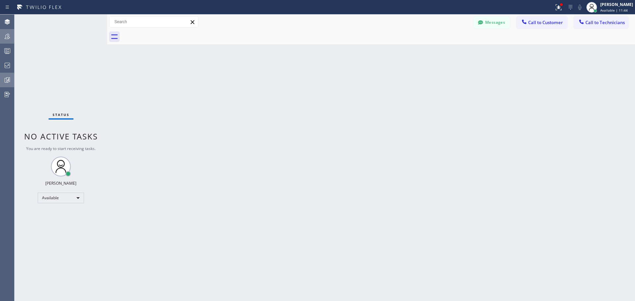
drag, startPoint x: 50, startPoint y: 280, endPoint x: 53, endPoint y: 284, distance: 4.2
click at [53, 284] on div "Status No active tasks You are ready to start receiving tasks. Davit Jabakhidze…" at bounding box center [61, 158] width 93 height 287
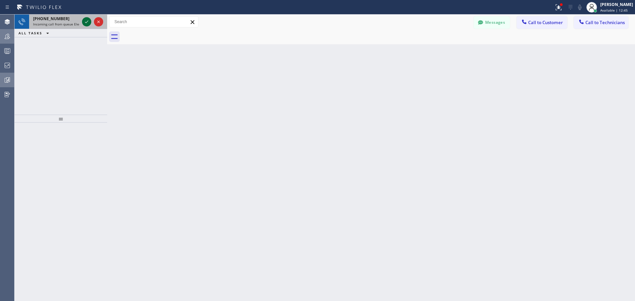
click at [83, 21] on icon at bounding box center [87, 22] width 8 height 8
click at [88, 20] on icon at bounding box center [87, 22] width 8 height 8
click at [87, 21] on icon at bounding box center [87, 22] width 8 height 8
click at [87, 14] on div "Status report Issues detected These issues could affect your workflow. Please c…" at bounding box center [317, 7] width 635 height 15
drag, startPoint x: 86, startPoint y: 16, endPoint x: 84, endPoint y: 21, distance: 4.6
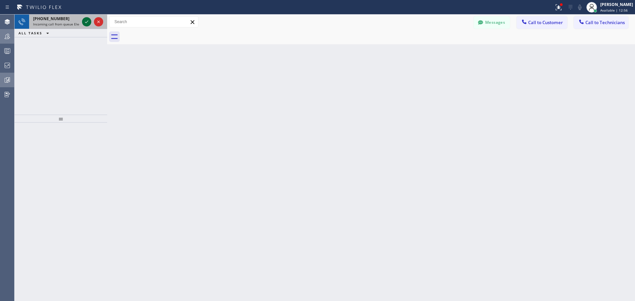
click at [85, 19] on div at bounding box center [93, 22] width 24 height 15
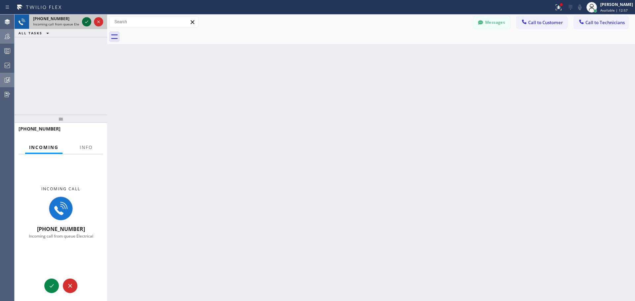
click at [84, 21] on icon at bounding box center [87, 22] width 8 height 8
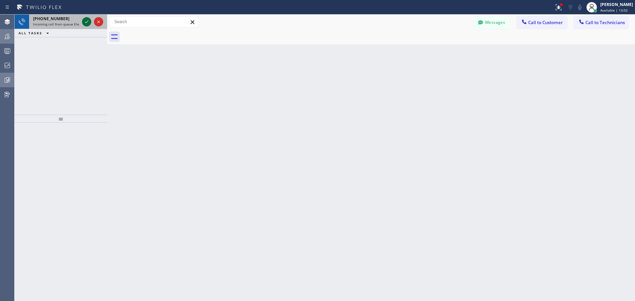
click at [83, 20] on div at bounding box center [86, 22] width 9 height 8
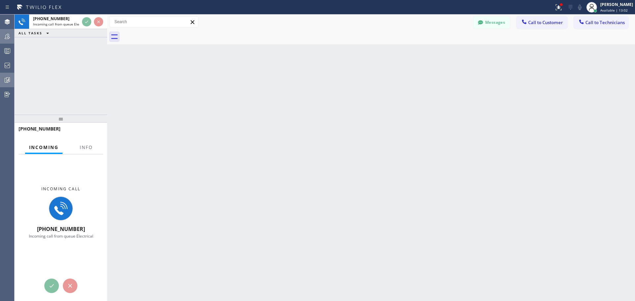
drag, startPoint x: 44, startPoint y: 295, endPoint x: 49, endPoint y: 286, distance: 10.6
click at [45, 295] on div "Incoming call [PHONE_NUMBER] Incoming call from queue Electrical" at bounding box center [61, 227] width 93 height 147
click at [59, 282] on div at bounding box center [61, 286] width 93 height 15
click at [55, 285] on div at bounding box center [61, 286] width 93 height 15
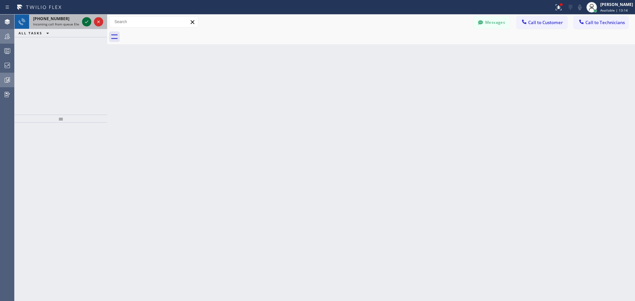
click at [84, 22] on icon at bounding box center [87, 22] width 8 height 8
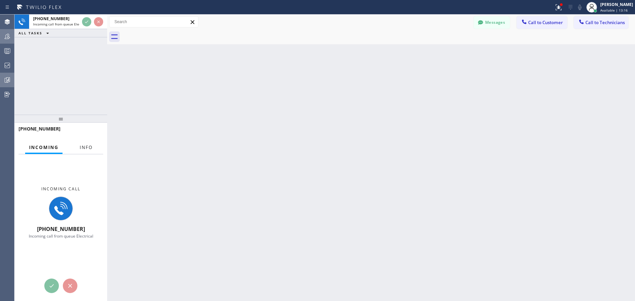
click at [93, 150] on button "Info" at bounding box center [86, 147] width 21 height 13
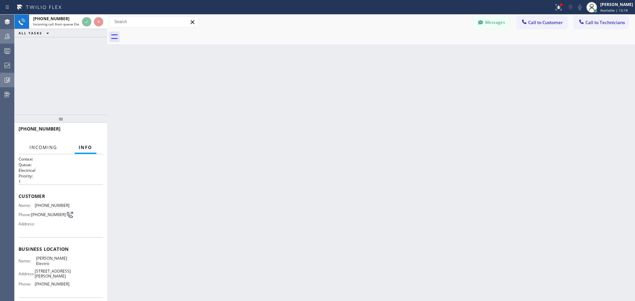
click at [50, 148] on span "Incoming" at bounding box center [43, 148] width 28 height 6
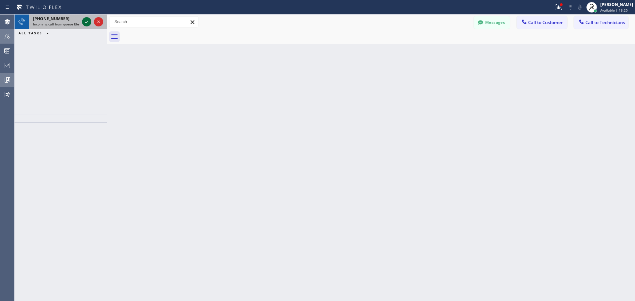
click at [85, 20] on icon at bounding box center [87, 22] width 8 height 8
click at [88, 22] on icon at bounding box center [87, 22] width 8 height 8
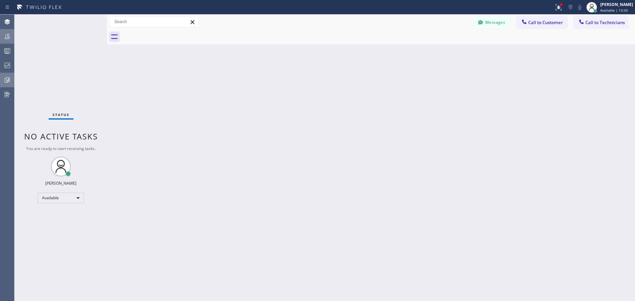
click at [86, 17] on div "Status No active tasks You are ready to start receiving tasks. Davit Jabakhidze…" at bounding box center [61, 158] width 93 height 287
click at [69, 202] on div "Available" at bounding box center [61, 198] width 46 height 11
click at [61, 210] on li "Offline" at bounding box center [60, 207] width 45 height 8
click at [6, 64] on icon at bounding box center [7, 66] width 8 height 8
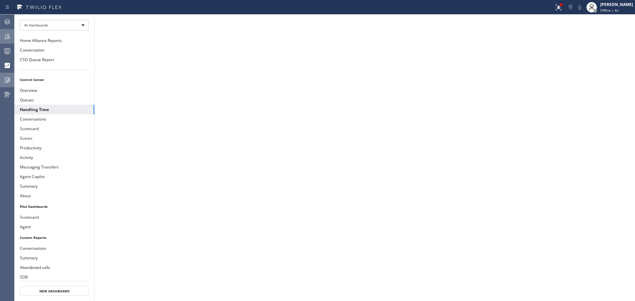
click at [14, 51] on div at bounding box center [7, 51] width 15 height 8
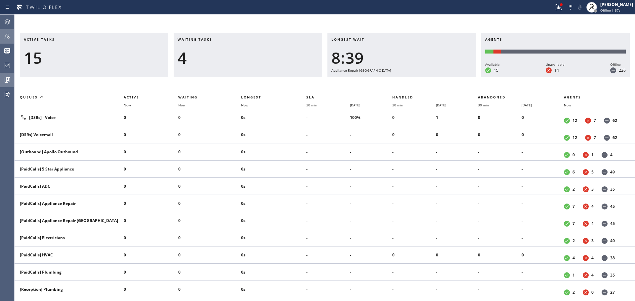
click at [11, 73] on button "Analyze" at bounding box center [7, 80] width 14 height 15
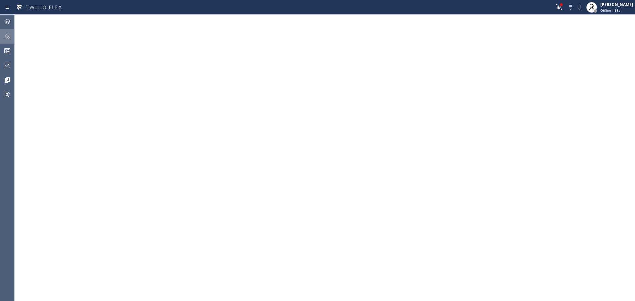
click at [5, 64] on icon at bounding box center [7, 66] width 8 height 8
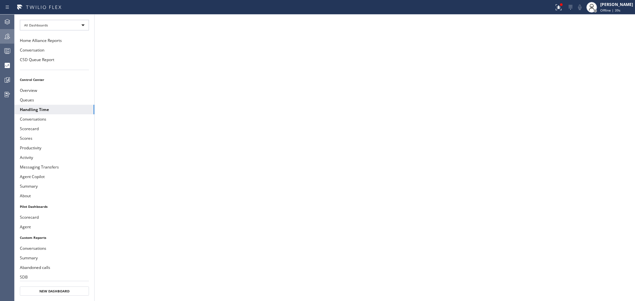
click at [10, 36] on icon at bounding box center [7, 36] width 8 height 8
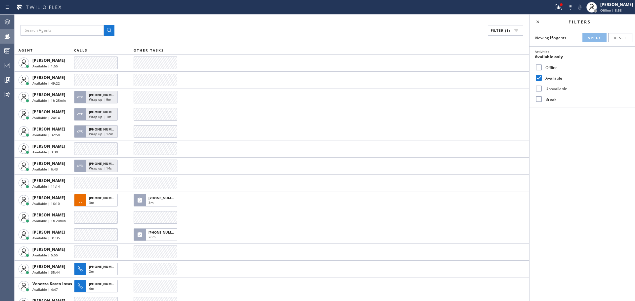
click at [9, 37] on icon at bounding box center [7, 36] width 8 height 8
click at [5, 58] on button "Queues Stats" at bounding box center [7, 51] width 14 height 15
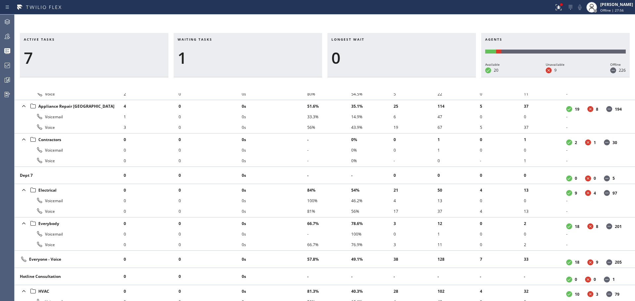
scroll to position [430, 0]
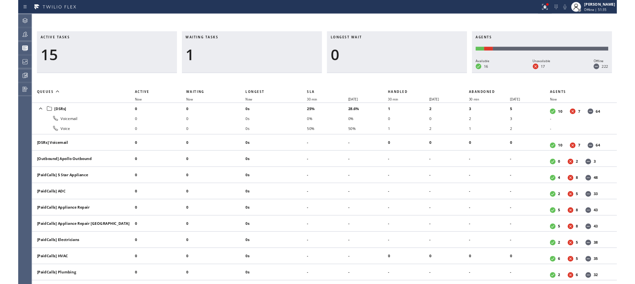
scroll to position [430, 0]
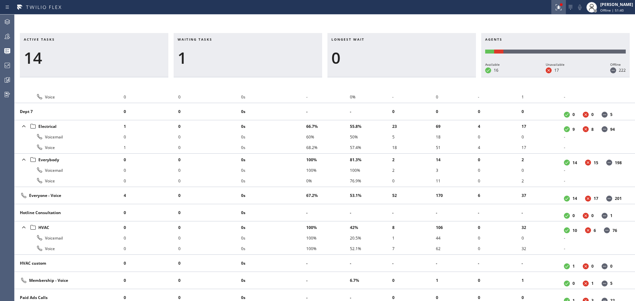
click at [557, 8] on icon at bounding box center [559, 7] width 6 height 6
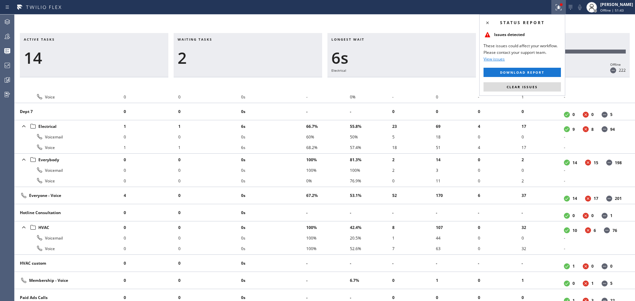
click at [557, 8] on icon at bounding box center [559, 7] width 6 height 6
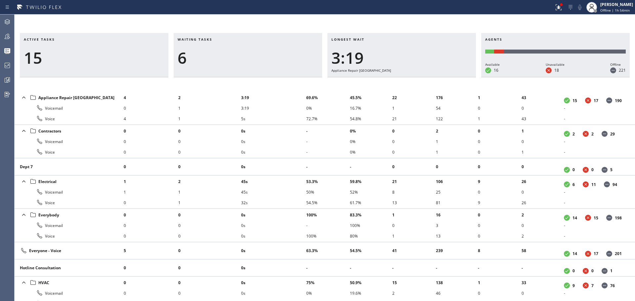
scroll to position [327, 0]
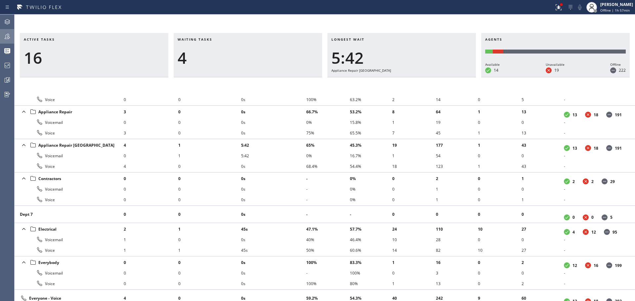
click at [6, 37] on icon at bounding box center [7, 36] width 8 height 8
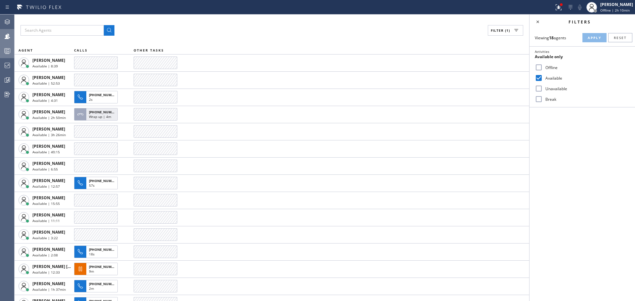
click at [2, 54] on div at bounding box center [7, 51] width 15 height 8
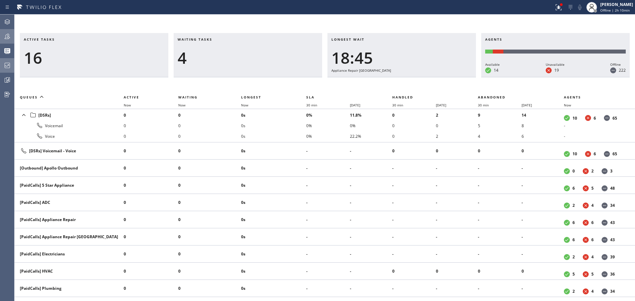
click at [8, 67] on icon at bounding box center [7, 66] width 8 height 8
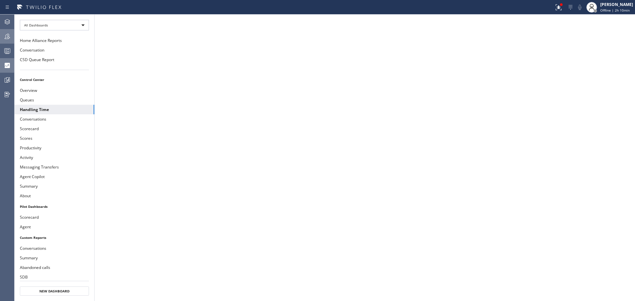
click at [2, 38] on div at bounding box center [7, 36] width 15 height 8
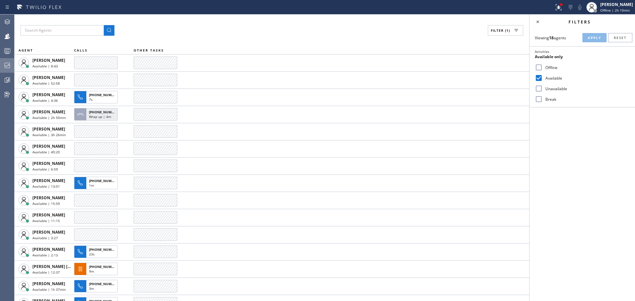
click at [1, 62] on div at bounding box center [7, 66] width 15 height 8
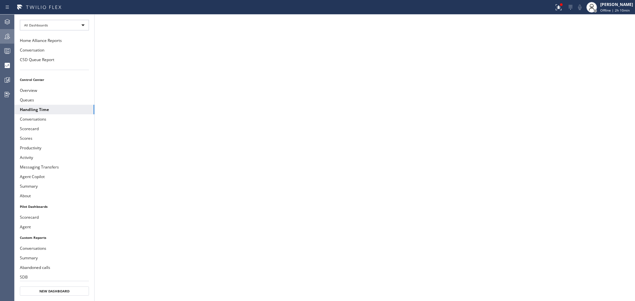
click at [2, 36] on div at bounding box center [7, 36] width 15 height 8
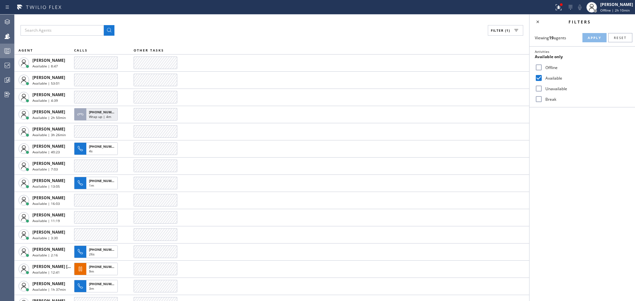
click at [10, 54] on icon at bounding box center [7, 51] width 8 height 8
